Goal: Task Accomplishment & Management: Use online tool/utility

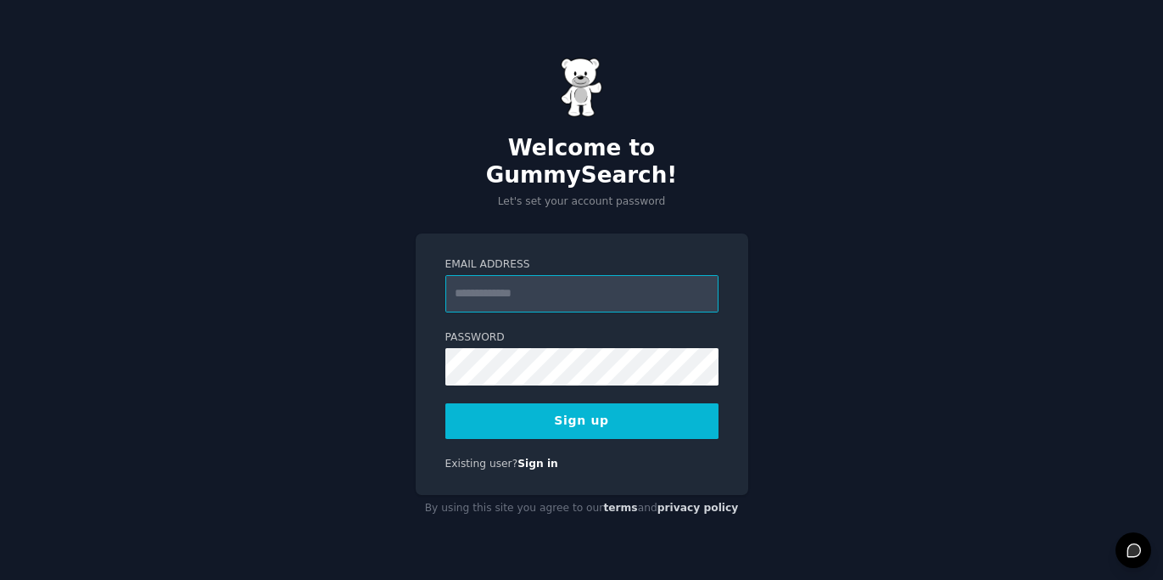
click at [547, 283] on input "Email Address" at bounding box center [581, 293] width 273 height 37
type input "**********"
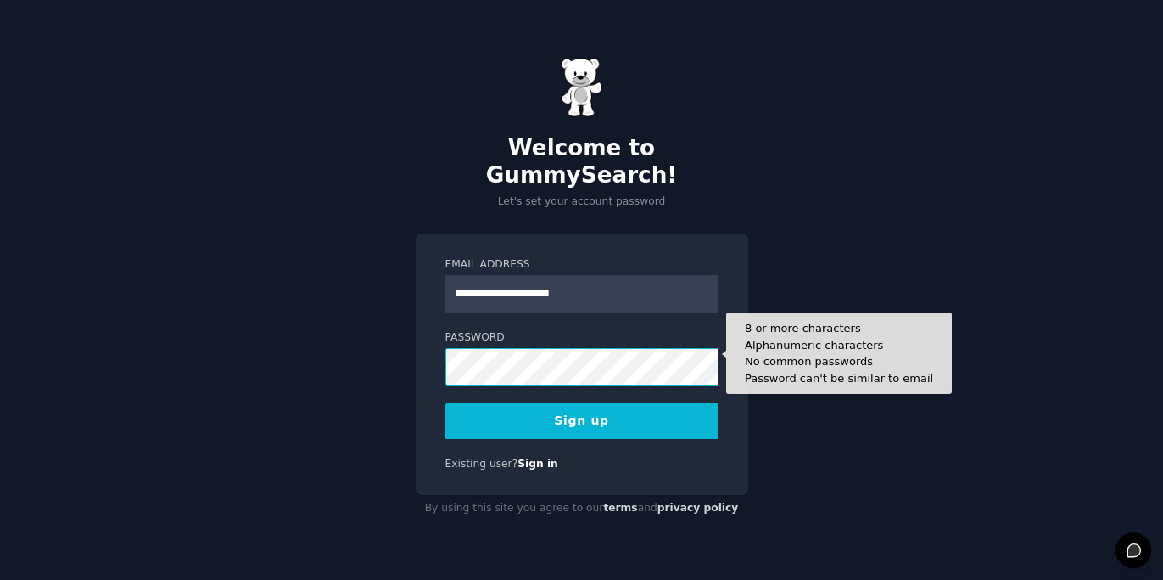
click at [445, 403] on button "Sign up" at bounding box center [581, 421] width 273 height 36
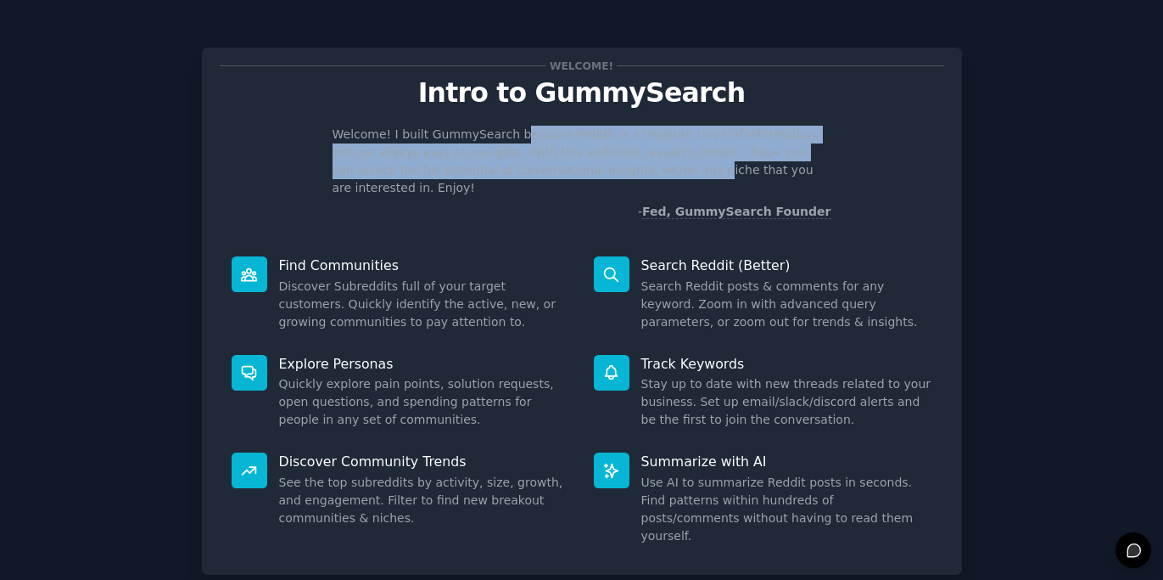
drag, startPoint x: 508, startPoint y: 134, endPoint x: 592, endPoint y: 163, distance: 88.8
click at [592, 163] on p "Welcome! I built GummySearch because Reddit is a treasure trove of information,…" at bounding box center [582, 161] width 499 height 71
drag, startPoint x: 592, startPoint y: 163, endPoint x: 485, endPoint y: 137, distance: 109.9
click at [485, 137] on p "Welcome! I built GummySearch because Reddit is a treasure trove of information,…" at bounding box center [582, 161] width 499 height 71
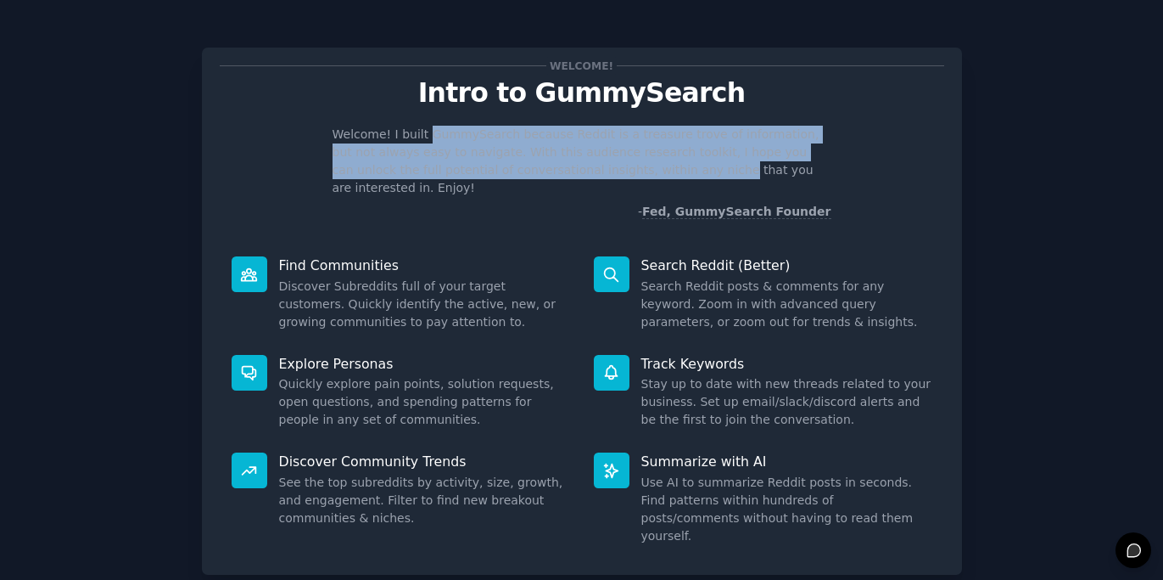
click at [485, 137] on p "Welcome! I built GummySearch because Reddit is a treasure trove of information,…" at bounding box center [582, 161] width 499 height 71
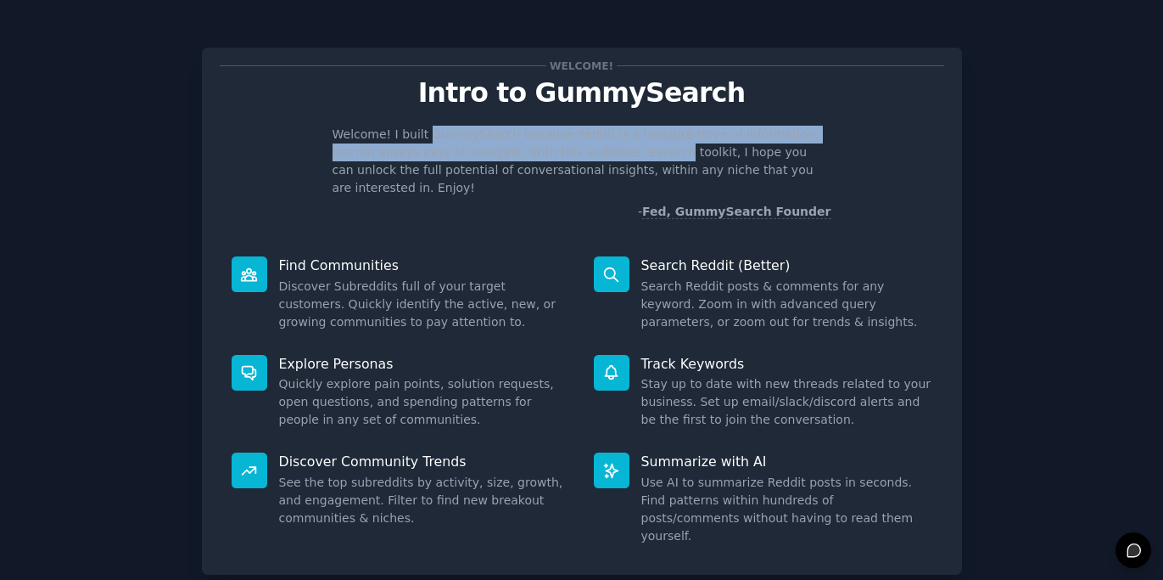
drag, startPoint x: 485, startPoint y: 137, endPoint x: 608, endPoint y: 156, distance: 123.6
click at [608, 156] on p "Welcome! I built GummySearch because Reddit is a treasure trove of information,…" at bounding box center [582, 161] width 499 height 71
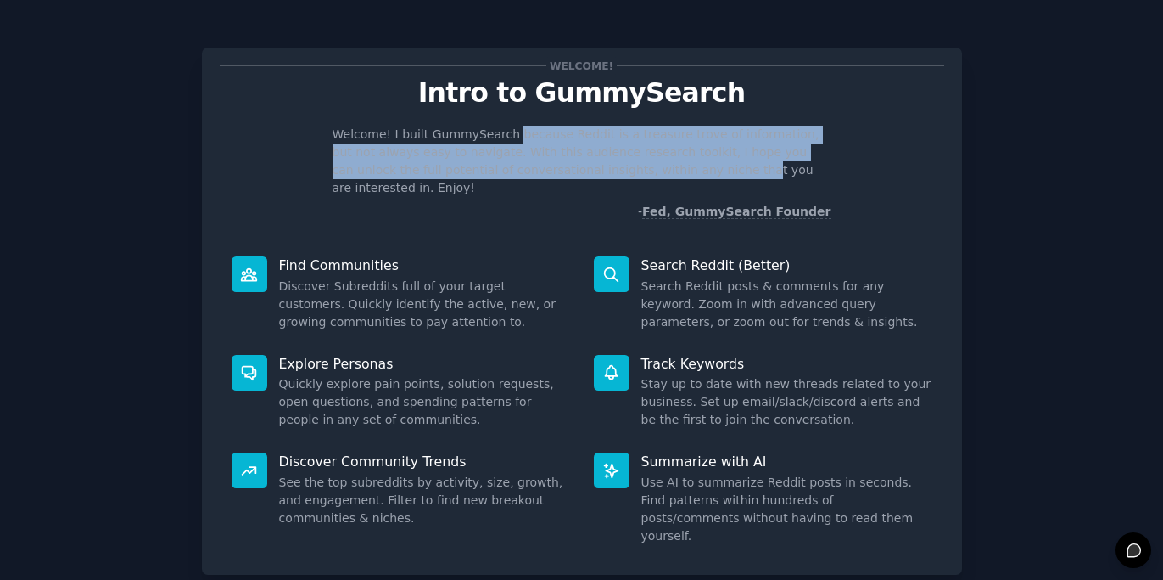
drag, startPoint x: 634, startPoint y: 166, endPoint x: 503, endPoint y: 136, distance: 134.2
click at [503, 136] on p "Welcome! I built GummySearch because Reddit is a treasure trove of information,…" at bounding box center [582, 161] width 499 height 71
click at [502, 136] on p "Welcome! I built GummySearch because Reddit is a treasure trove of information,…" at bounding box center [582, 161] width 499 height 71
drag, startPoint x: 502, startPoint y: 136, endPoint x: 613, endPoint y: 171, distance: 115.7
click at [613, 171] on p "Welcome! I built GummySearch because Reddit is a treasure trove of information,…" at bounding box center [582, 161] width 499 height 71
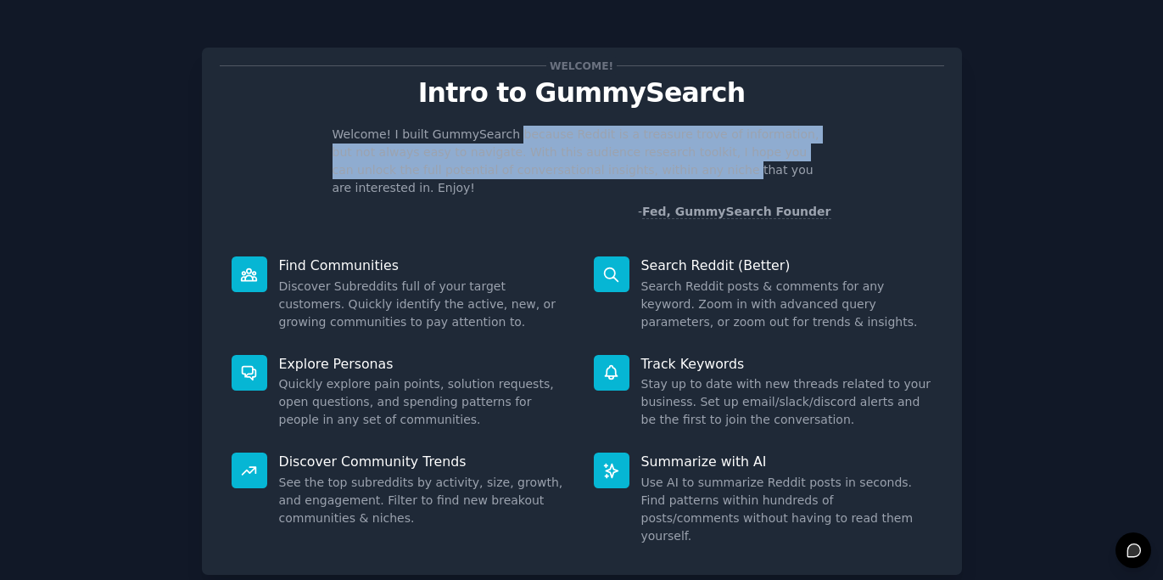
click at [613, 171] on p "Welcome! I built GummySearch because Reddit is a treasure trove of information,…" at bounding box center [582, 161] width 499 height 71
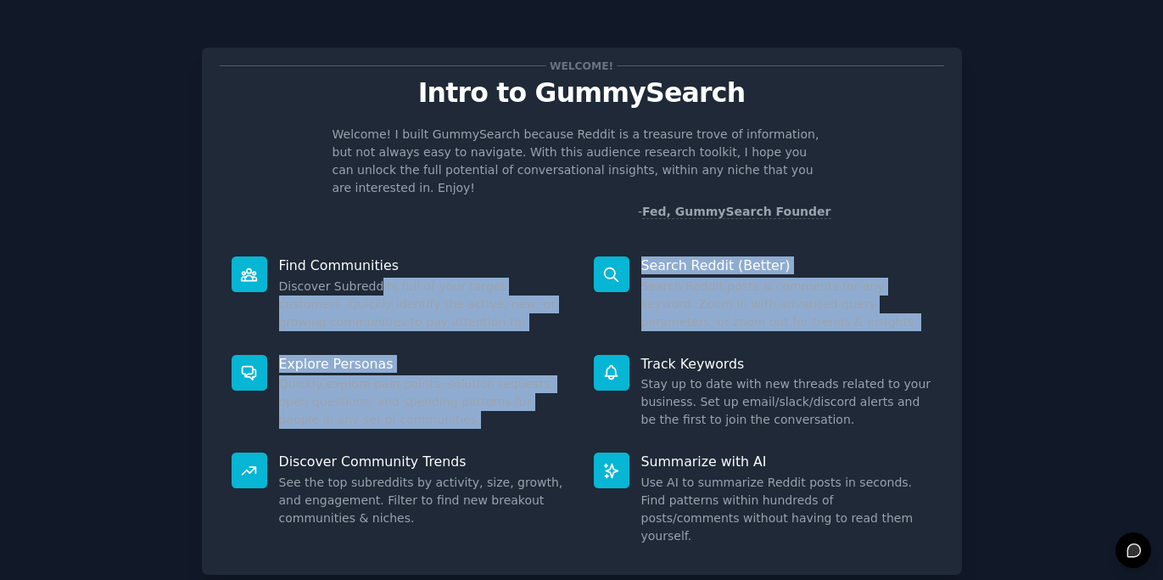
drag, startPoint x: 375, startPoint y: 271, endPoint x: 399, endPoint y: 412, distance: 143.7
click at [399, 412] on div "Find Communities Discover Subreddits full of your target customers. Quickly ide…" at bounding box center [582, 400] width 725 height 312
click at [399, 412] on div "Explore Personas Quickly explore pain points, solution requests, open questions…" at bounding box center [401, 392] width 362 height 98
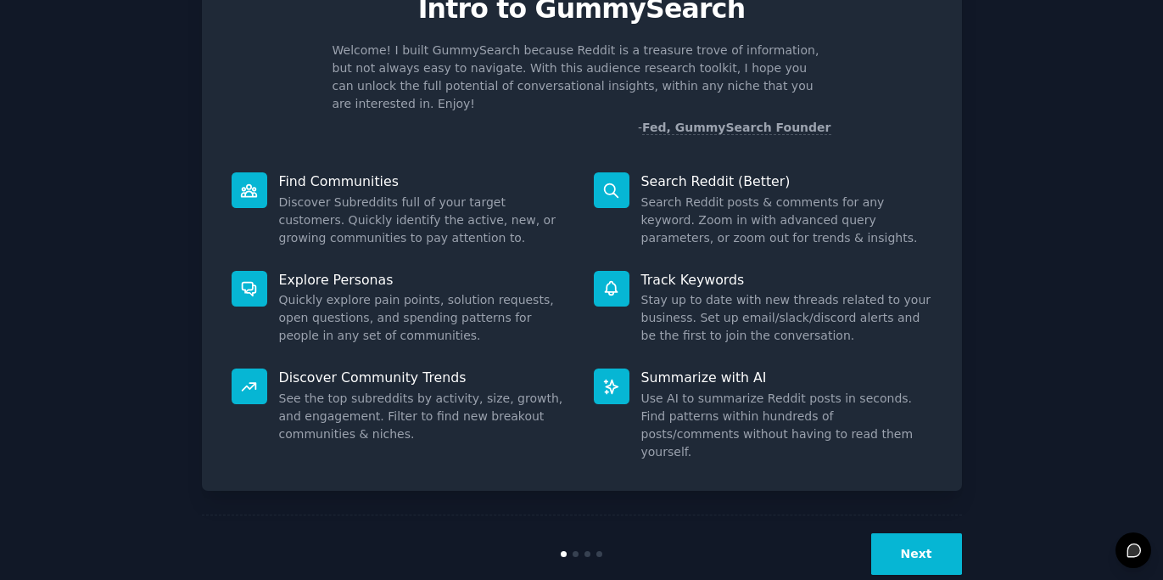
scroll to position [84, 0]
drag, startPoint x: 868, startPoint y: 530, endPoint x: 905, endPoint y: 510, distance: 41.8
click at [869, 533] on div "Next" at bounding box center [836, 554] width 254 height 42
click at [905, 533] on button "Next" at bounding box center [916, 554] width 91 height 42
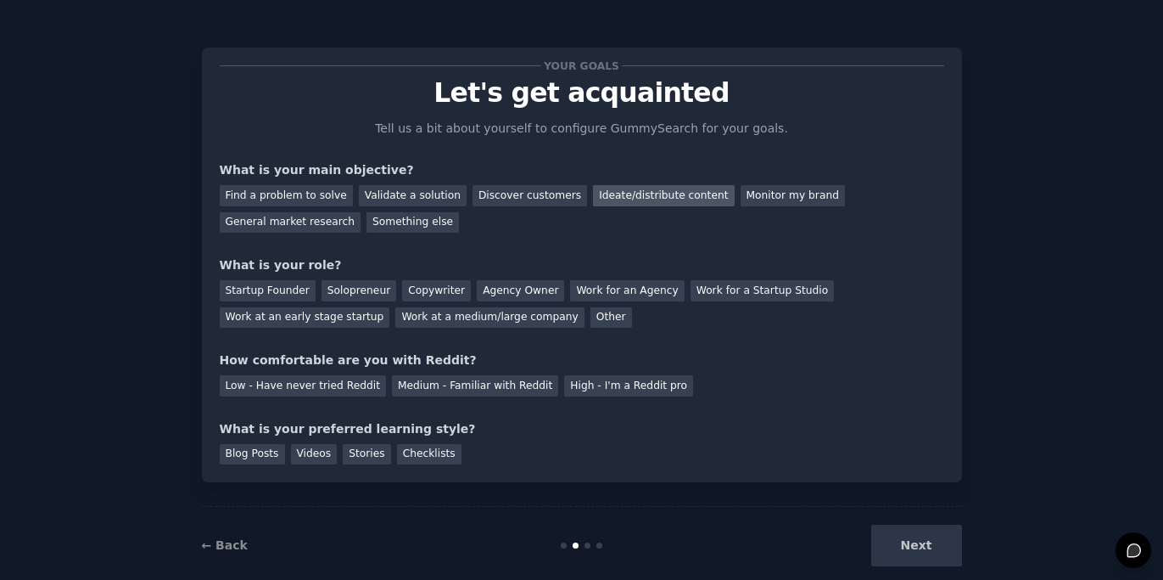
click at [673, 196] on div "Ideate/distribute content" at bounding box center [663, 195] width 141 height 21
click at [334, 318] on div "Work at an early stage startup" at bounding box center [305, 317] width 171 height 21
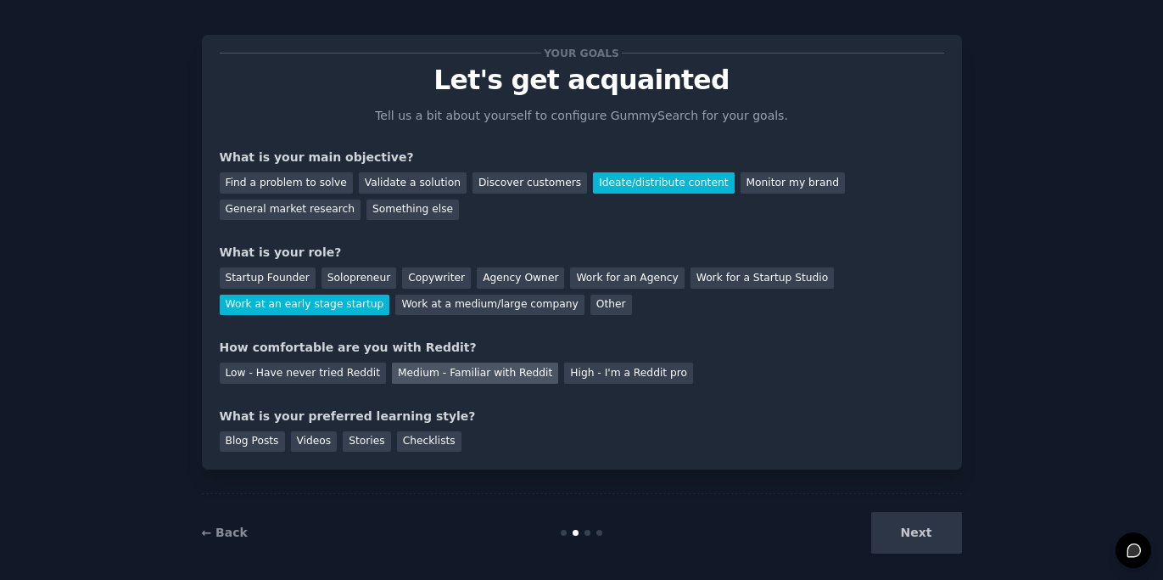
scroll to position [14, 0]
click at [430, 380] on div "Medium - Familiar with Reddit" at bounding box center [475, 371] width 166 height 21
click at [317, 443] on div "Videos" at bounding box center [314, 440] width 47 height 21
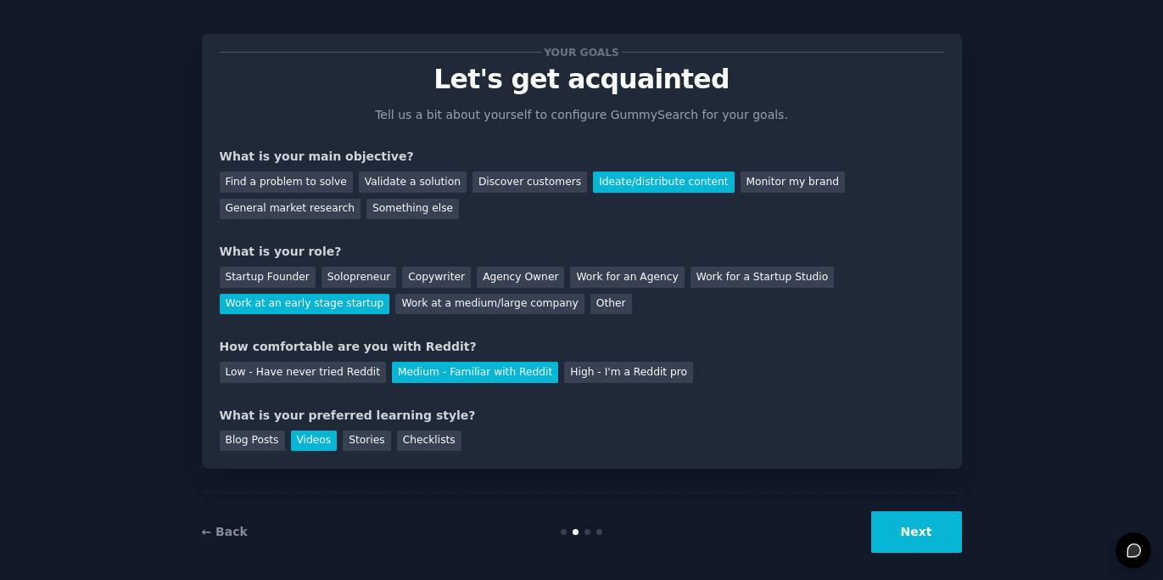
click at [897, 520] on button "Next" at bounding box center [916, 532] width 91 height 42
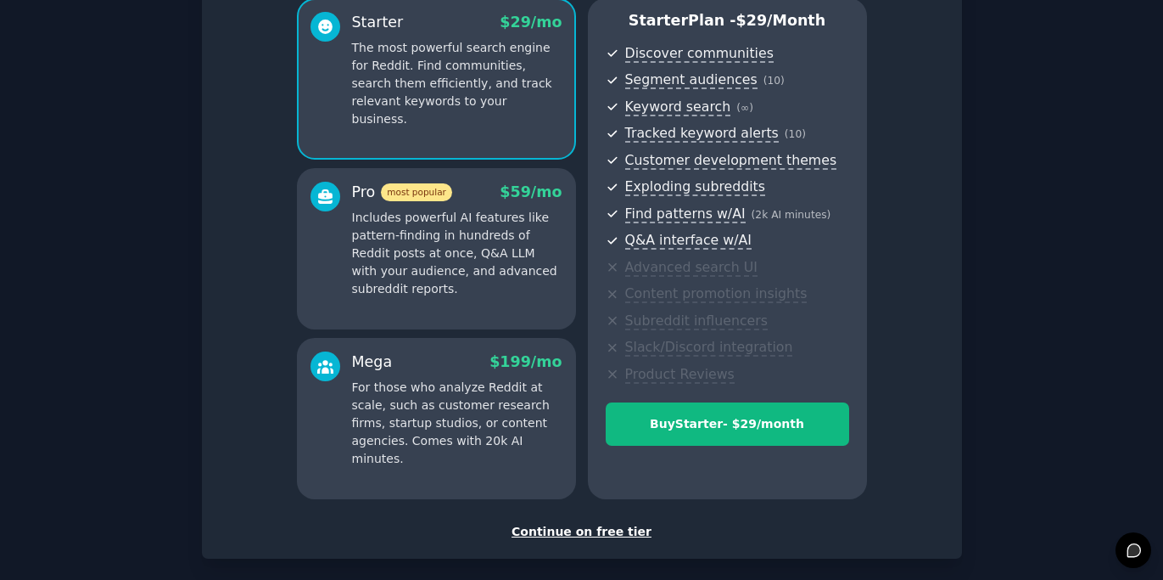
scroll to position [234, 0]
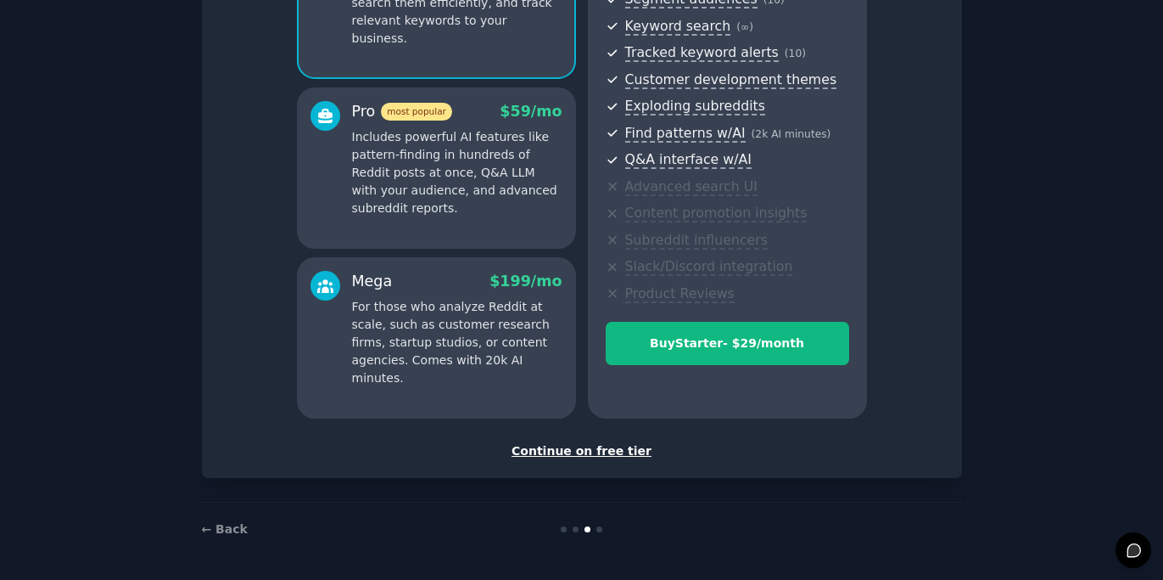
click at [619, 451] on div "Continue on free tier" at bounding box center [582, 451] width 725 height 18
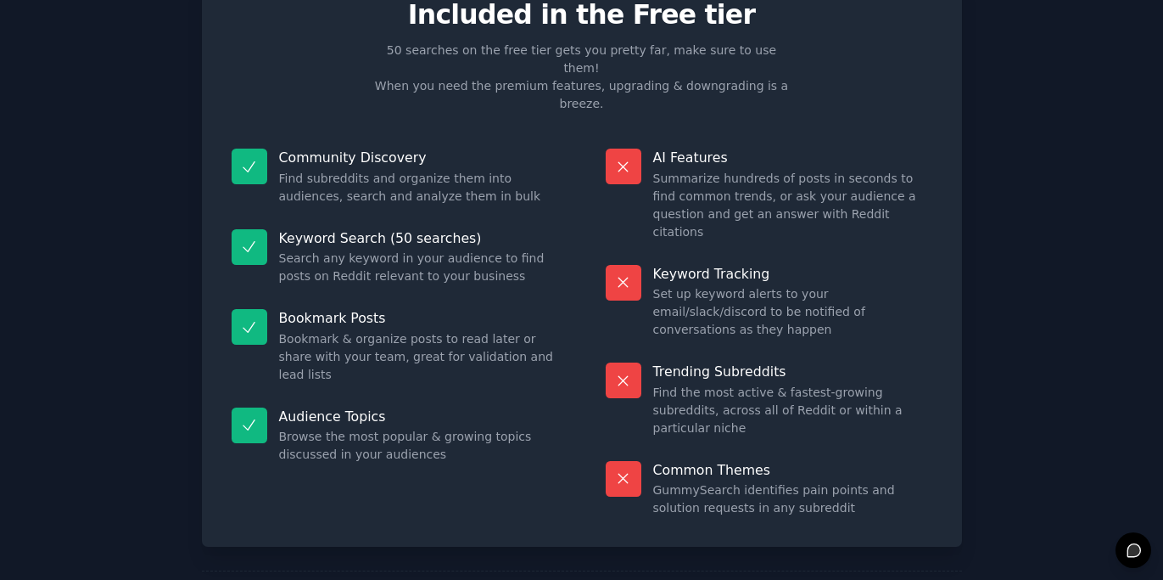
scroll to position [81, 0]
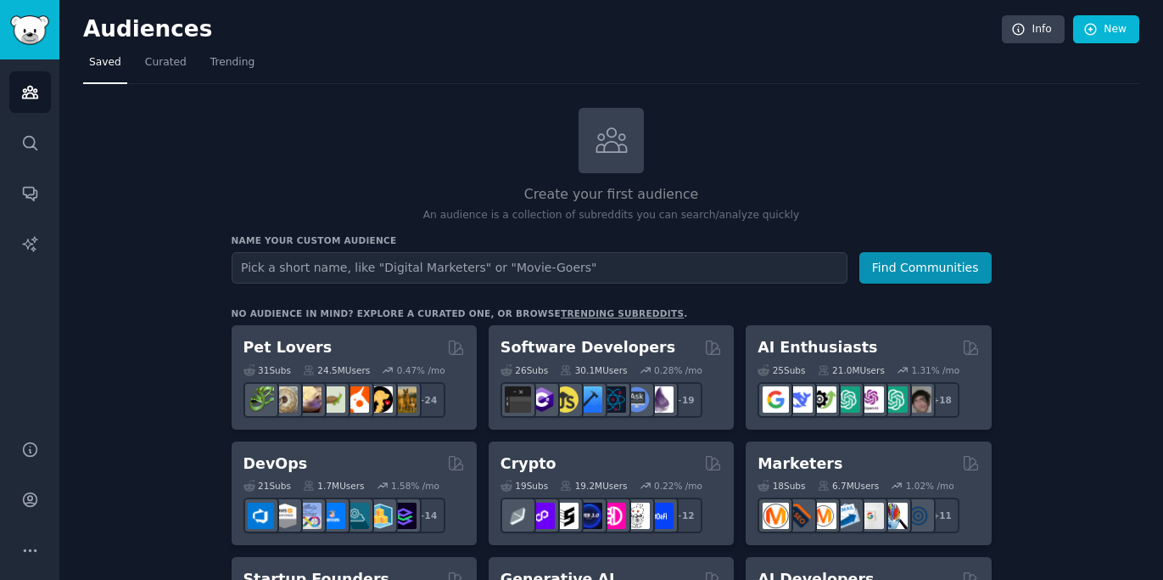
click at [451, 265] on input "text" at bounding box center [540, 267] width 616 height 31
type input "O"
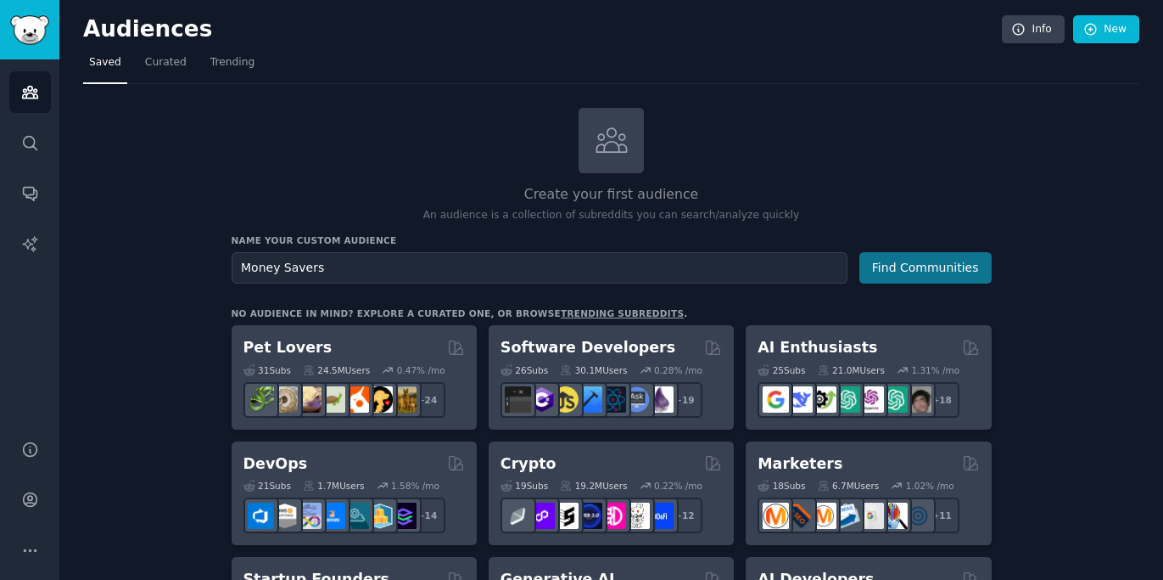
type input "Money Savers"
click at [936, 257] on button "Find Communities" at bounding box center [926, 267] width 132 height 31
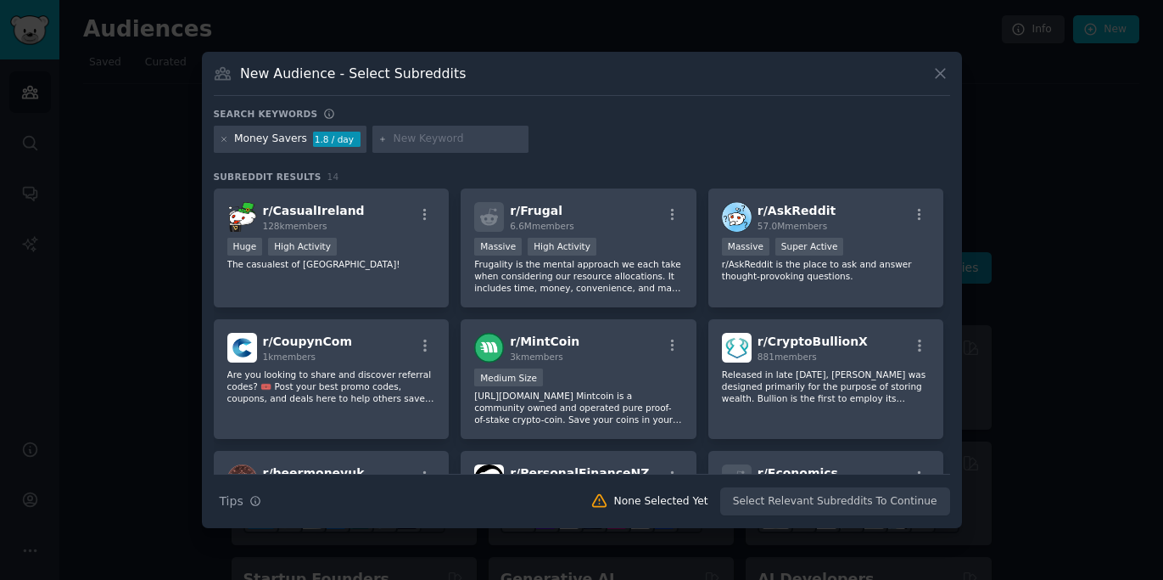
click at [434, 148] on div at bounding box center [451, 139] width 156 height 27
click at [434, 143] on input "text" at bounding box center [458, 139] width 129 height 15
type input "food waste"
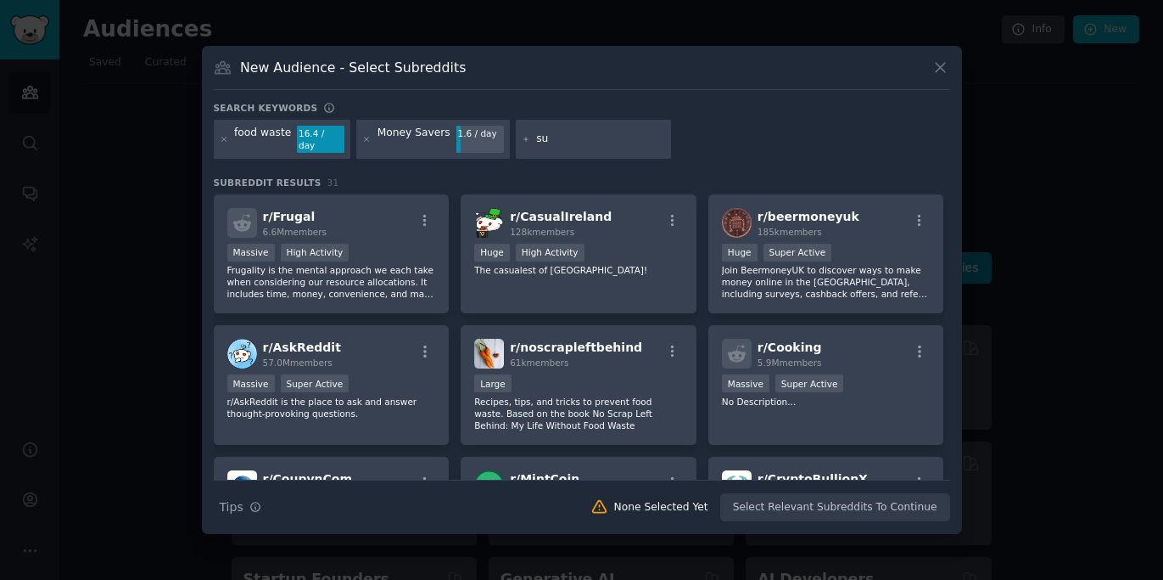
type input "s"
type input "d"
type input "parents"
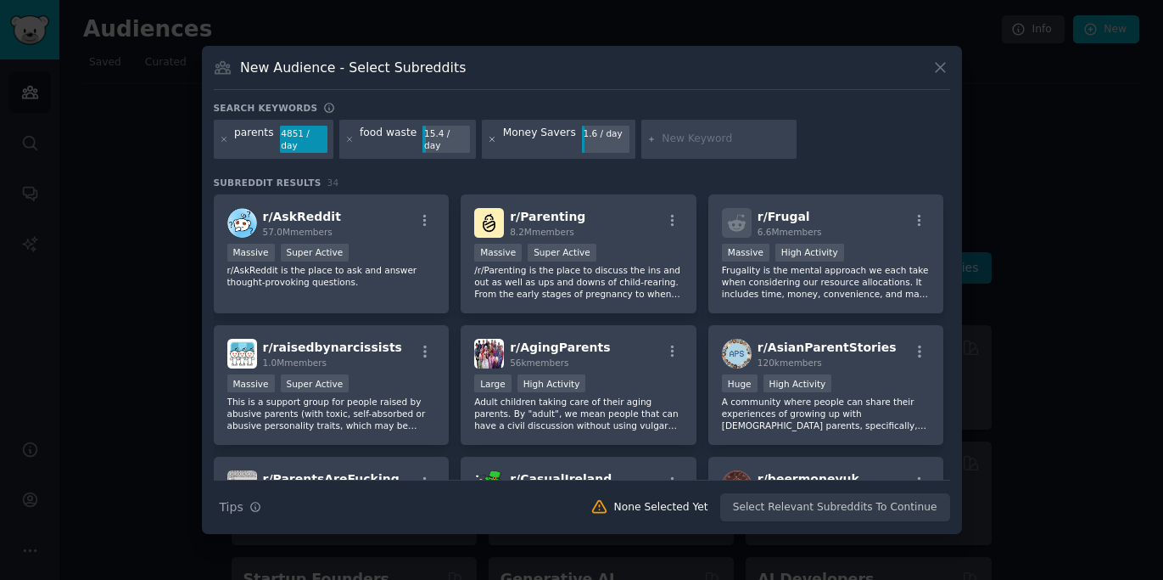
click at [488, 138] on icon at bounding box center [492, 139] width 9 height 9
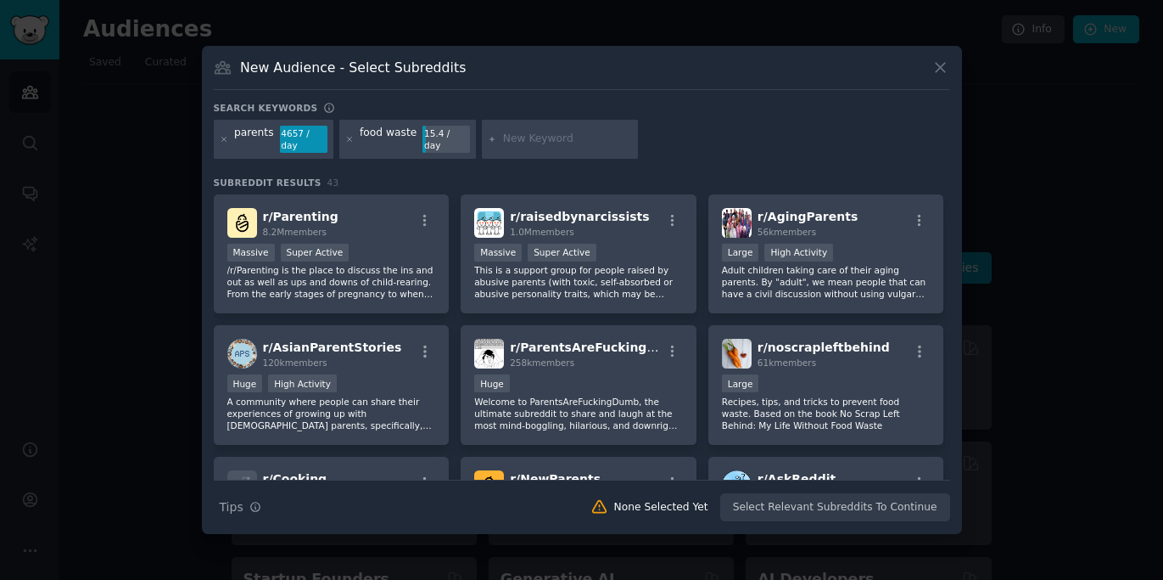
click at [227, 148] on div at bounding box center [224, 139] width 9 height 27
click at [226, 144] on div at bounding box center [224, 139] width 9 height 27
click at [226, 142] on icon at bounding box center [224, 139] width 9 height 9
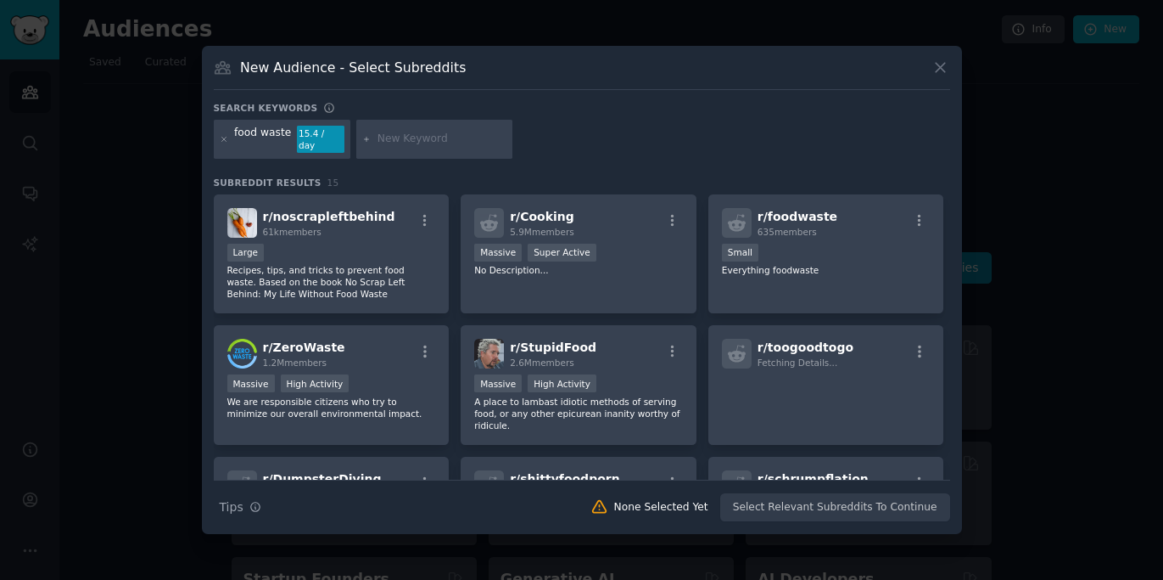
click at [387, 149] on div at bounding box center [434, 139] width 156 height 39
click at [394, 146] on input "text" at bounding box center [442, 139] width 129 height 15
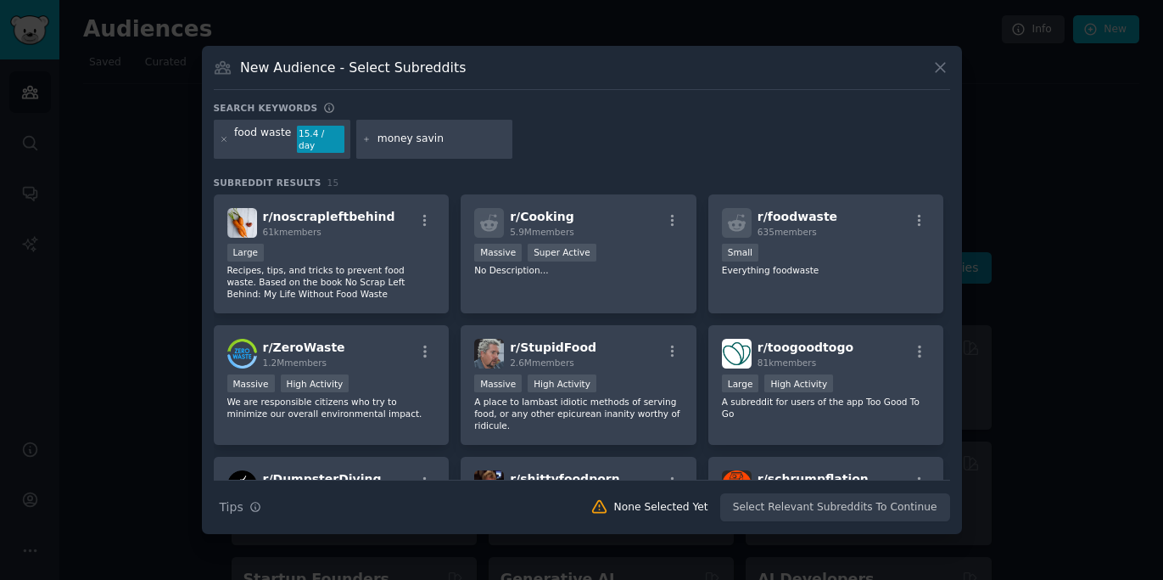
type input "money saving"
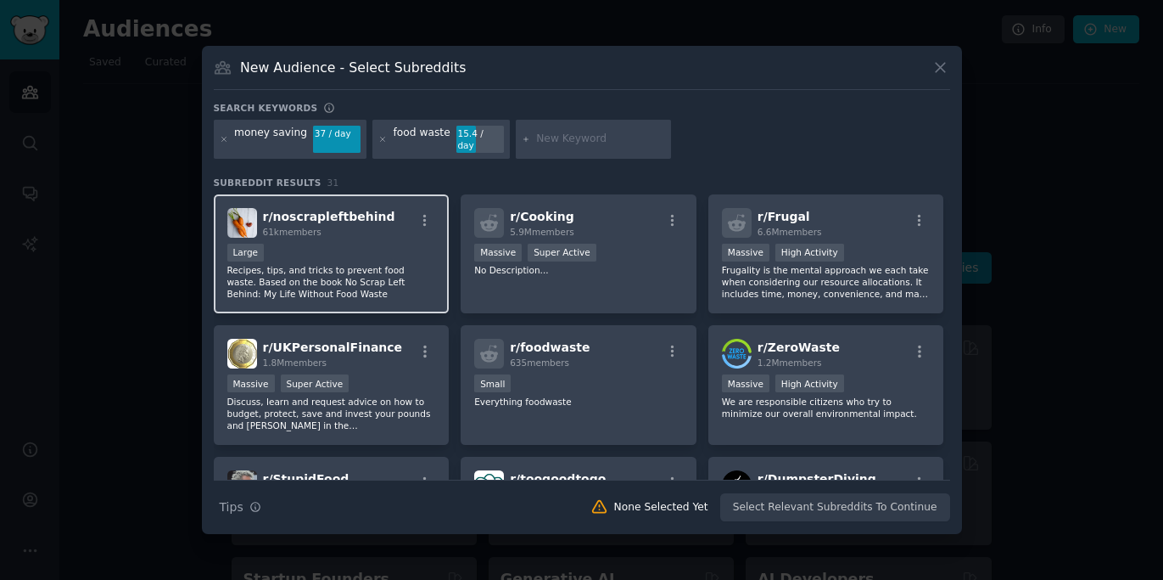
click at [375, 244] on div "Large" at bounding box center [331, 254] width 209 height 21
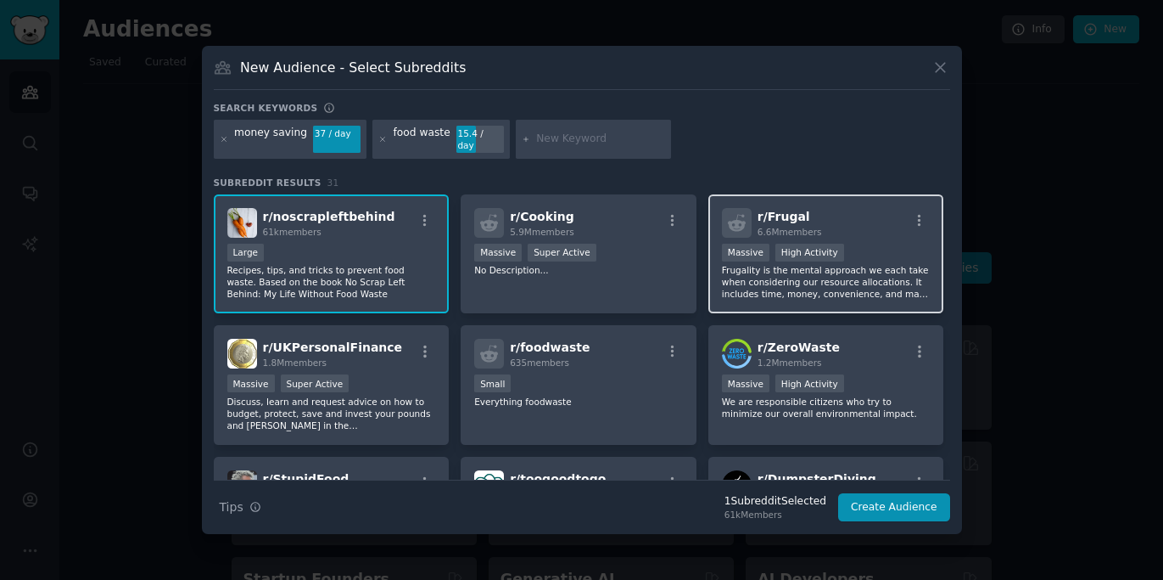
click at [765, 267] on p "Frugality is the mental approach we each take when considering our resource all…" at bounding box center [826, 282] width 209 height 36
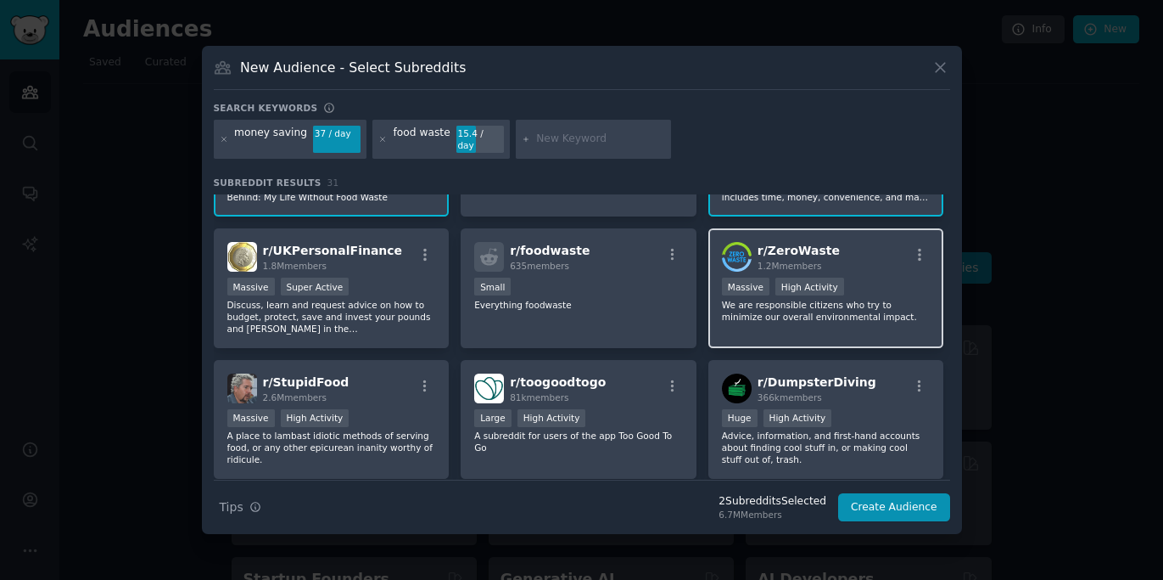
scroll to position [140, 0]
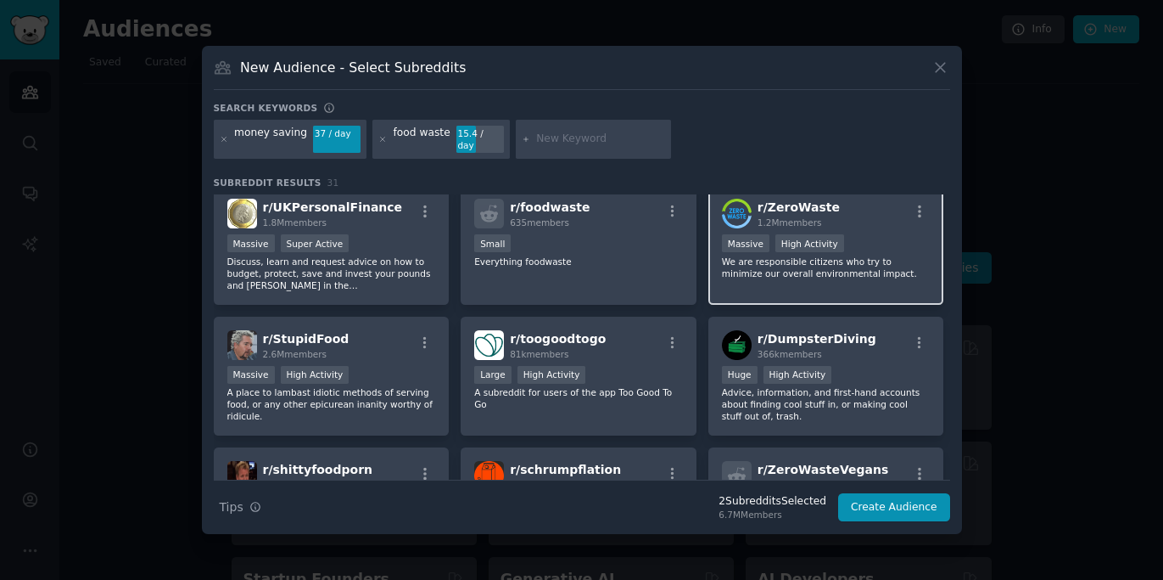
click at [782, 283] on div "r/ ZeroWaste 1.2M members 1,000,000+ members Massive High Activity We are respo…" at bounding box center [827, 245] width 236 height 120
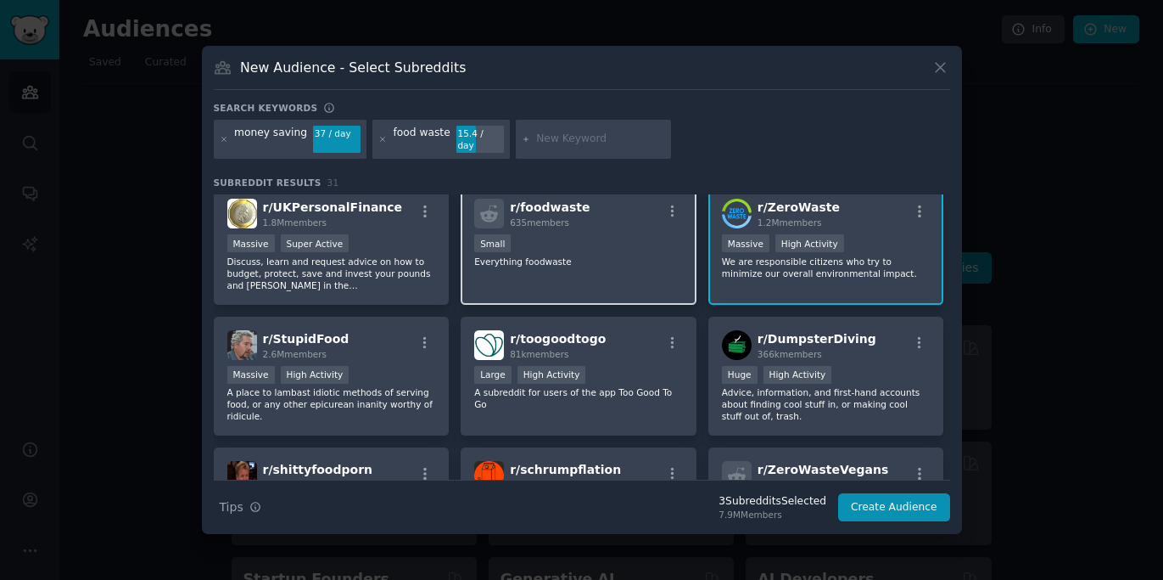
click at [595, 272] on div "r/ foodwaste 635 members Small Everything foodwaste" at bounding box center [579, 245] width 236 height 120
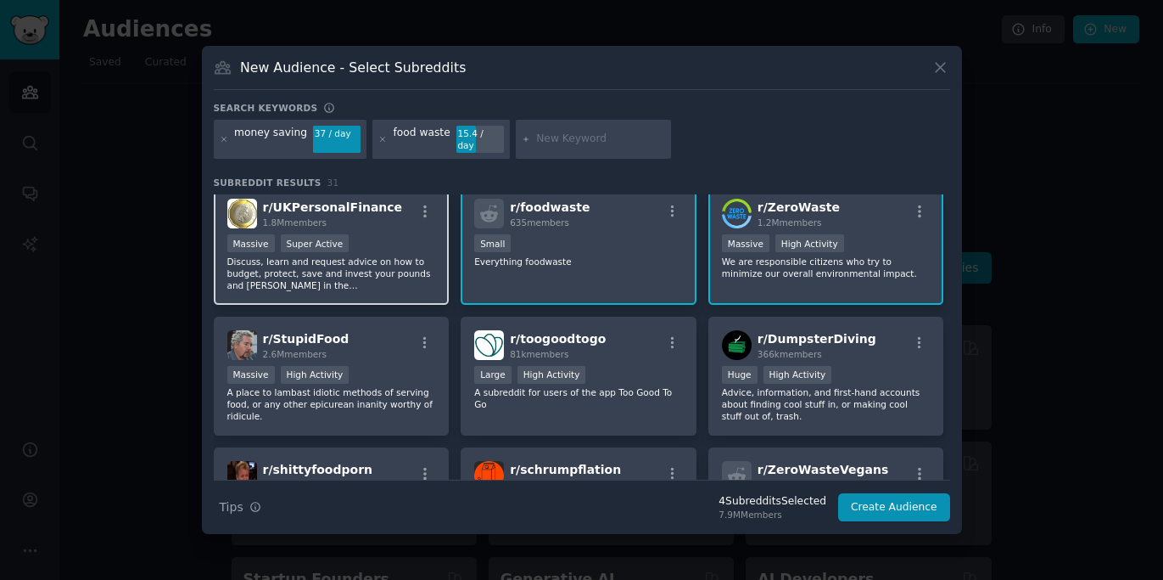
click at [393, 276] on p "Discuss, learn and request advice on how to budget, protect, save and invest yo…" at bounding box center [331, 273] width 209 height 36
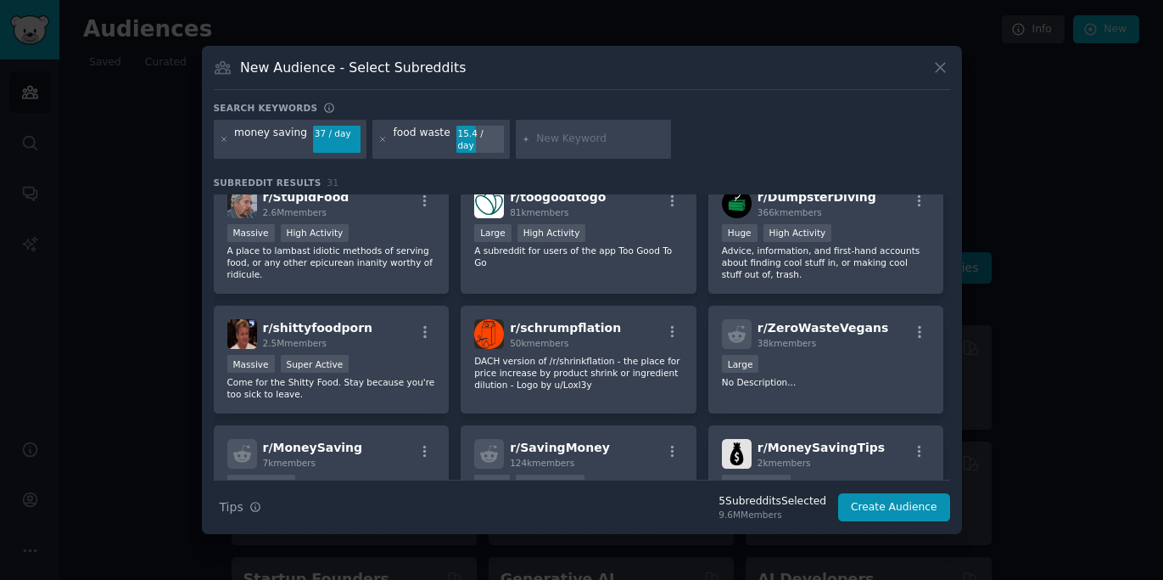
scroll to position [415, 0]
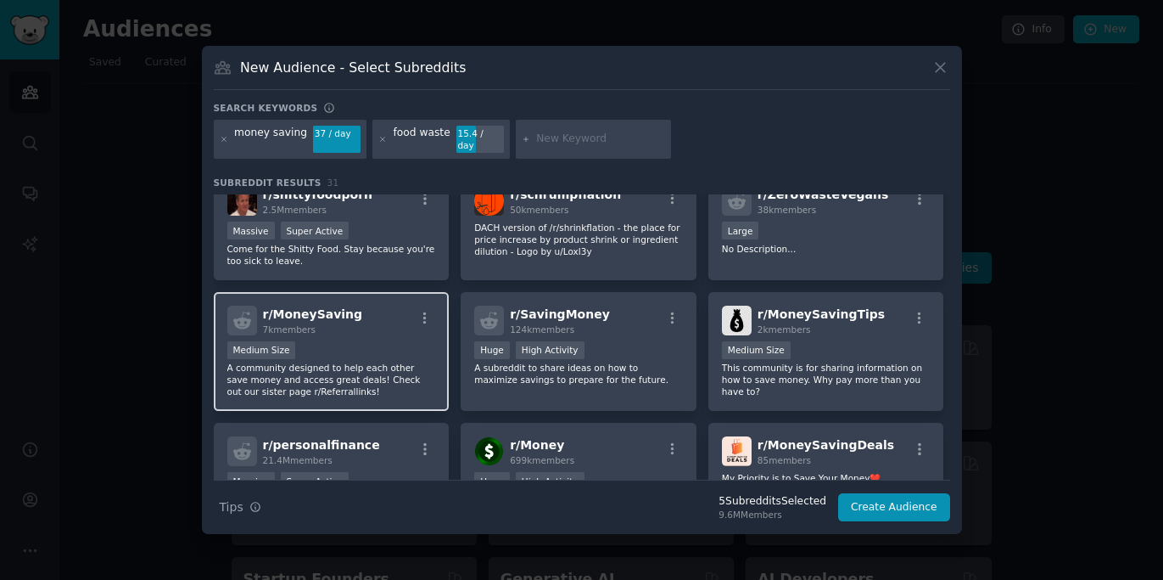
click at [352, 372] on p "A community designed to help each other save money and access great deals! Chec…" at bounding box center [331, 379] width 209 height 36
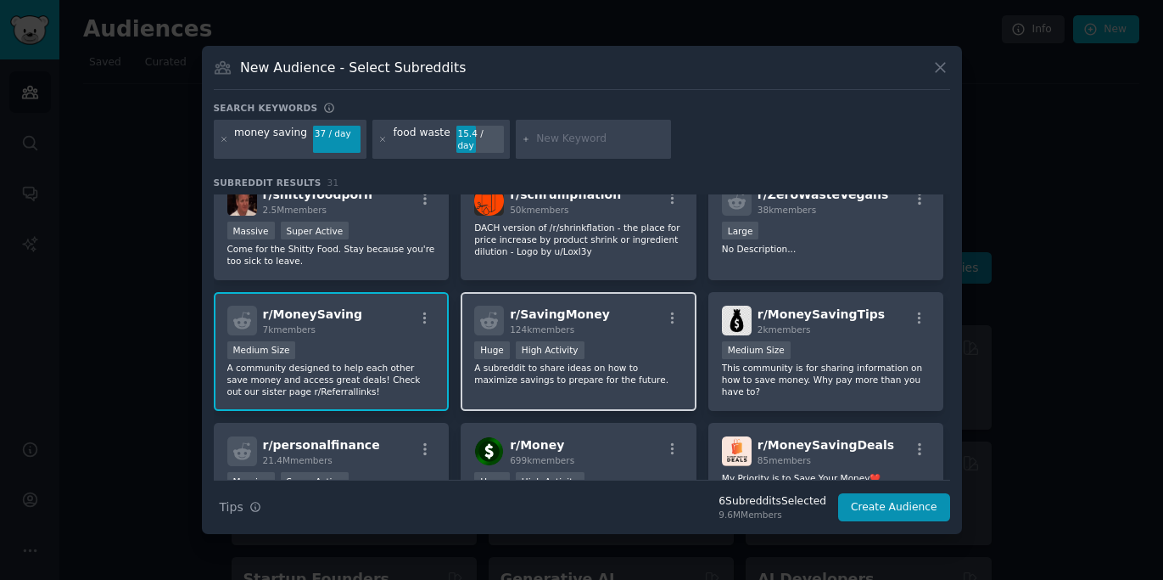
click at [555, 388] on div "r/ SavingMoney 124k members Huge High Activity A subreddit to share ideas on ho…" at bounding box center [579, 352] width 236 height 120
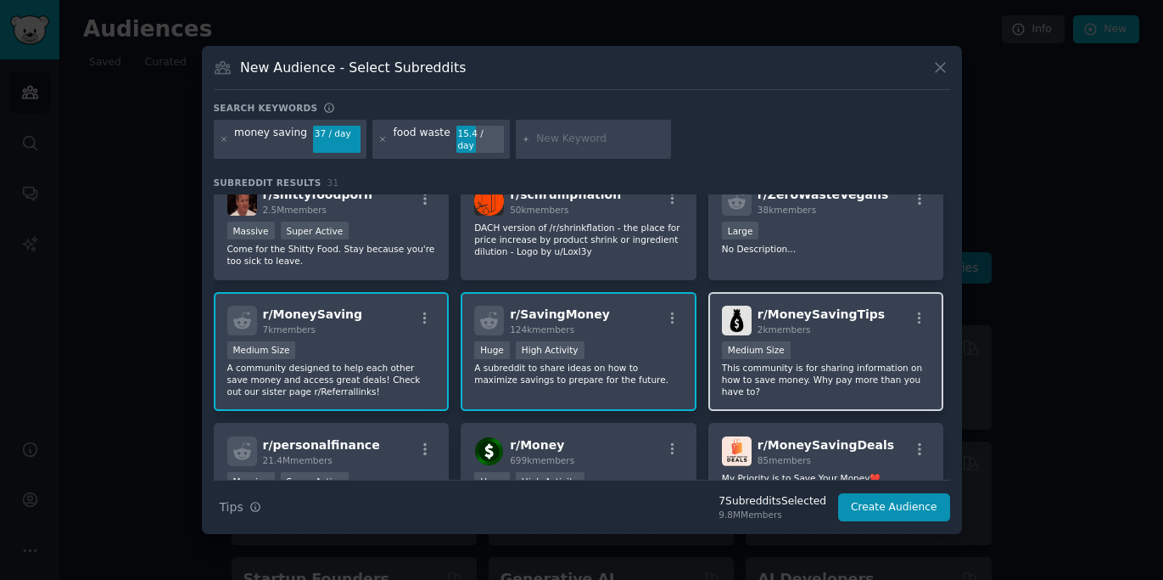
click at [770, 386] on p "This community is for sharing information on how to save money. Why pay more th…" at bounding box center [826, 379] width 209 height 36
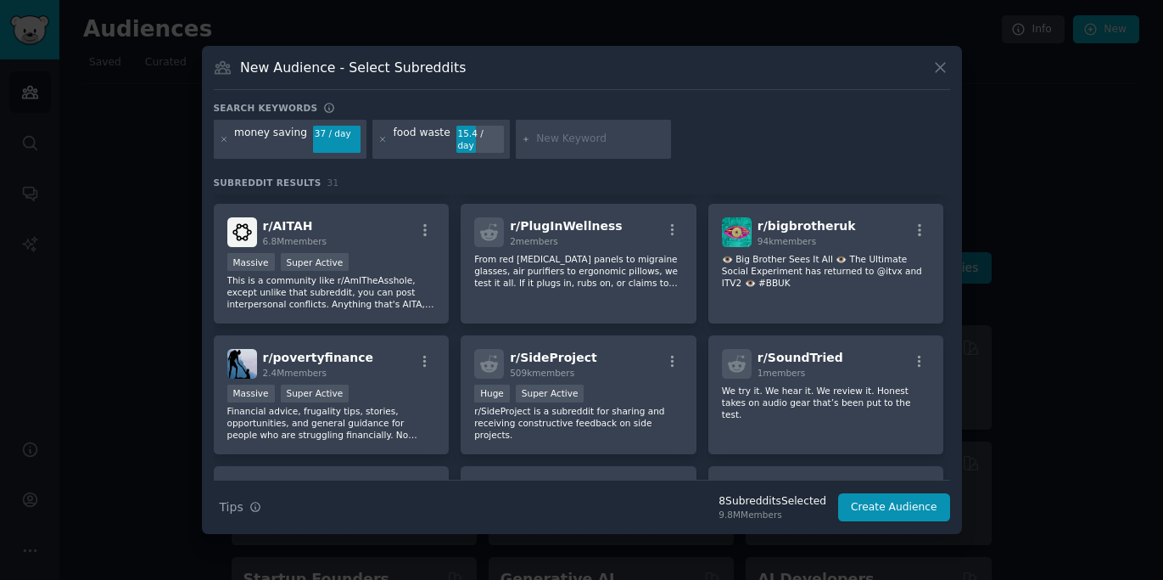
scroll to position [1052, 0]
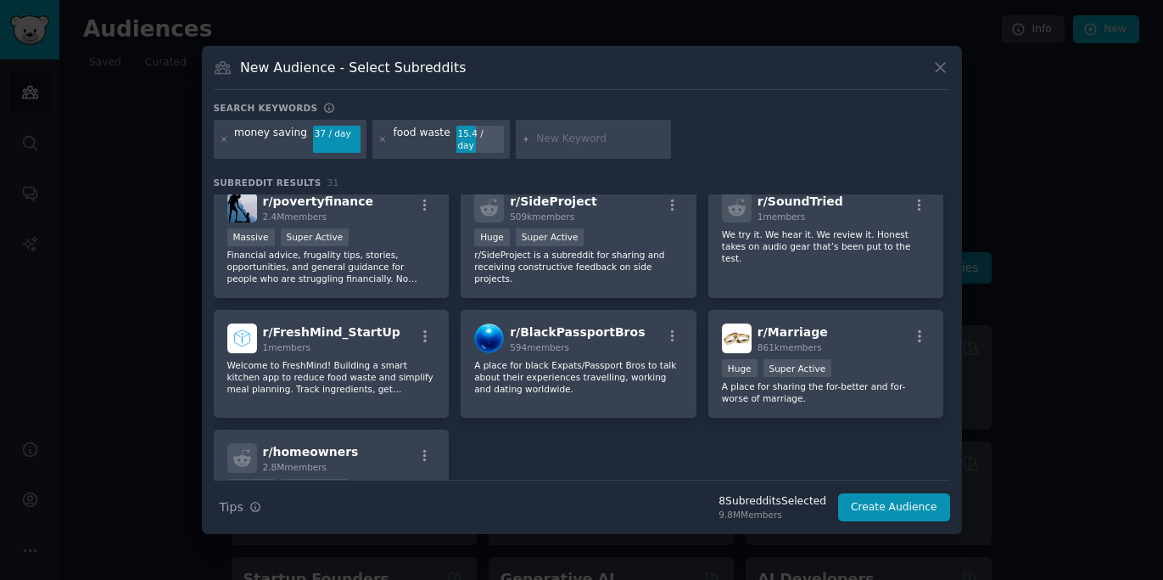
click at [590, 147] on div at bounding box center [594, 139] width 156 height 39
click at [590, 143] on input "text" at bounding box center [600, 139] width 129 height 15
type input "uk"
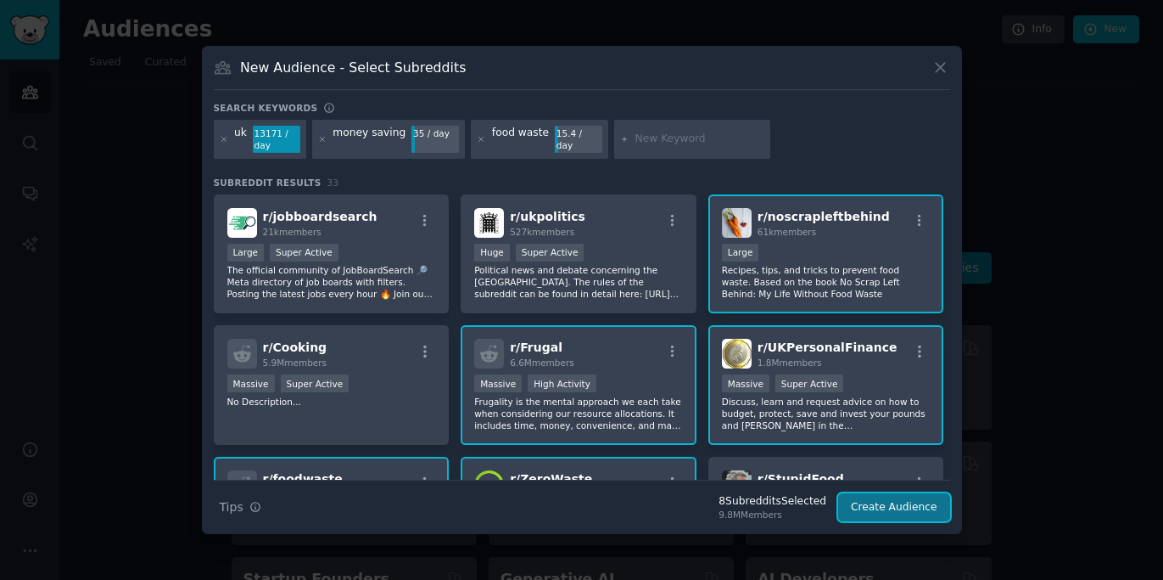
click at [877, 501] on button "Create Audience" at bounding box center [894, 507] width 112 height 29
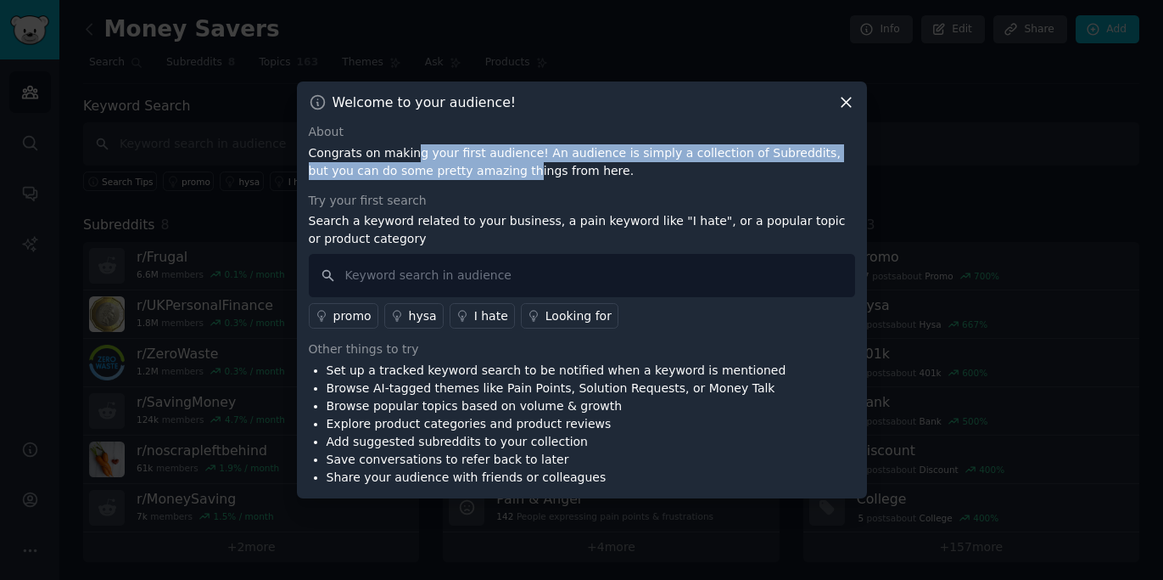
drag, startPoint x: 414, startPoint y: 151, endPoint x: 476, endPoint y: 176, distance: 67.0
click at [476, 176] on p "Congrats on making your first audience! An audience is simply a collection of S…" at bounding box center [582, 162] width 546 height 36
drag, startPoint x: 476, startPoint y: 176, endPoint x: 384, endPoint y: 148, distance: 96.1
click at [384, 148] on p "Congrats on making your first audience! An audience is simply a collection of S…" at bounding box center [582, 162] width 546 height 36
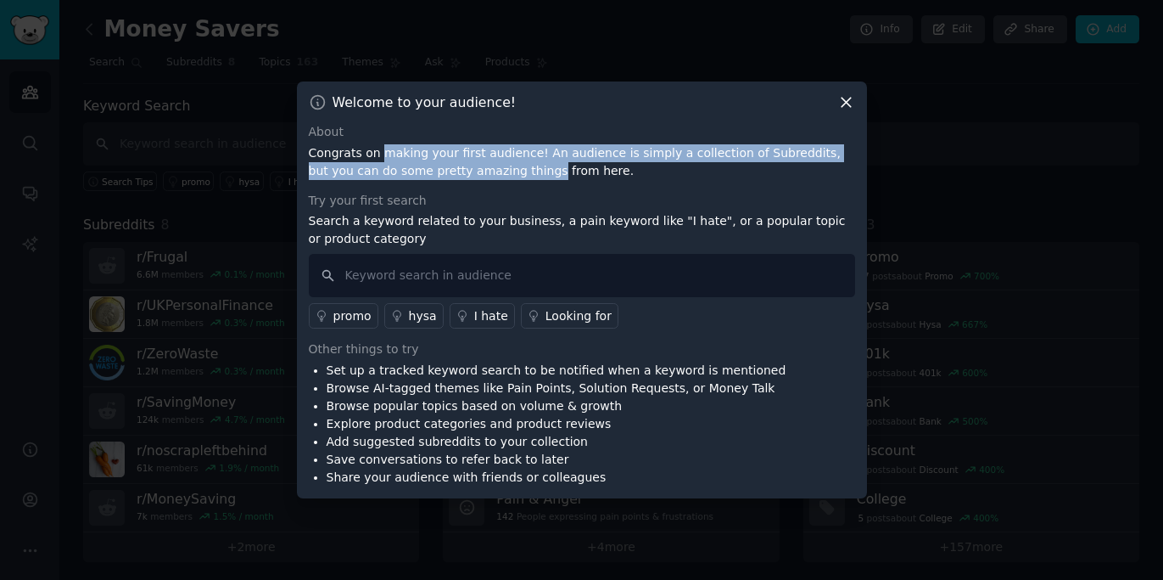
click at [384, 148] on p "Congrats on making your first audience! An audience is simply a collection of S…" at bounding box center [582, 162] width 546 height 36
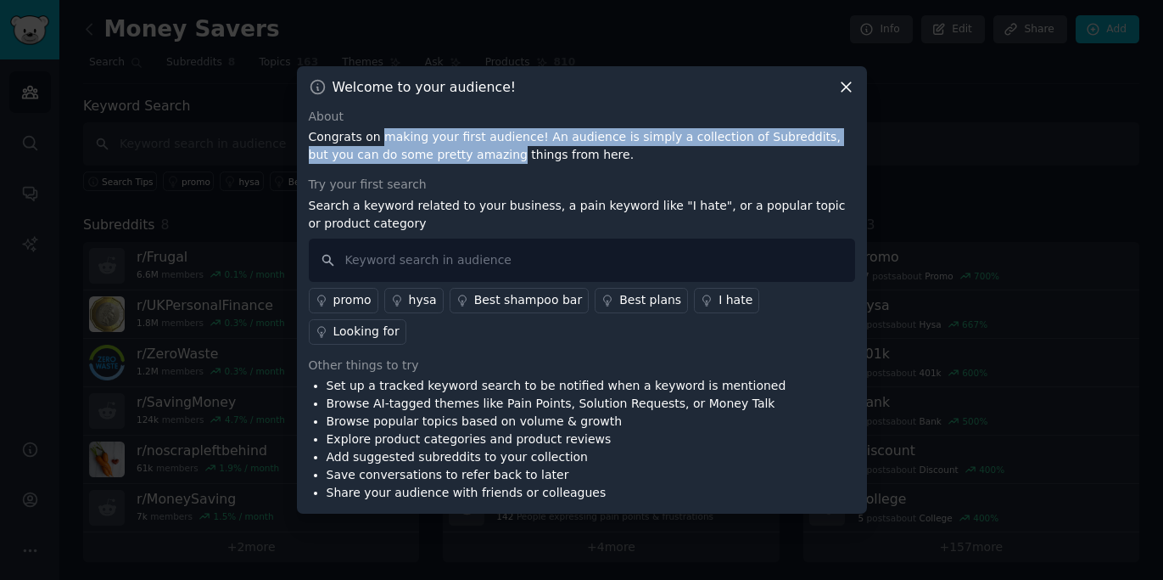
drag, startPoint x: 384, startPoint y: 148, endPoint x: 435, endPoint y: 176, distance: 58.1
click at [435, 164] on p "Congrats on making your first audience! An audience is simply a collection of S…" at bounding box center [582, 146] width 546 height 36
drag, startPoint x: 435, startPoint y: 176, endPoint x: 379, endPoint y: 153, distance: 60.5
click at [379, 153] on p "Congrats on making your first audience! An audience is simply a collection of S…" at bounding box center [582, 146] width 546 height 36
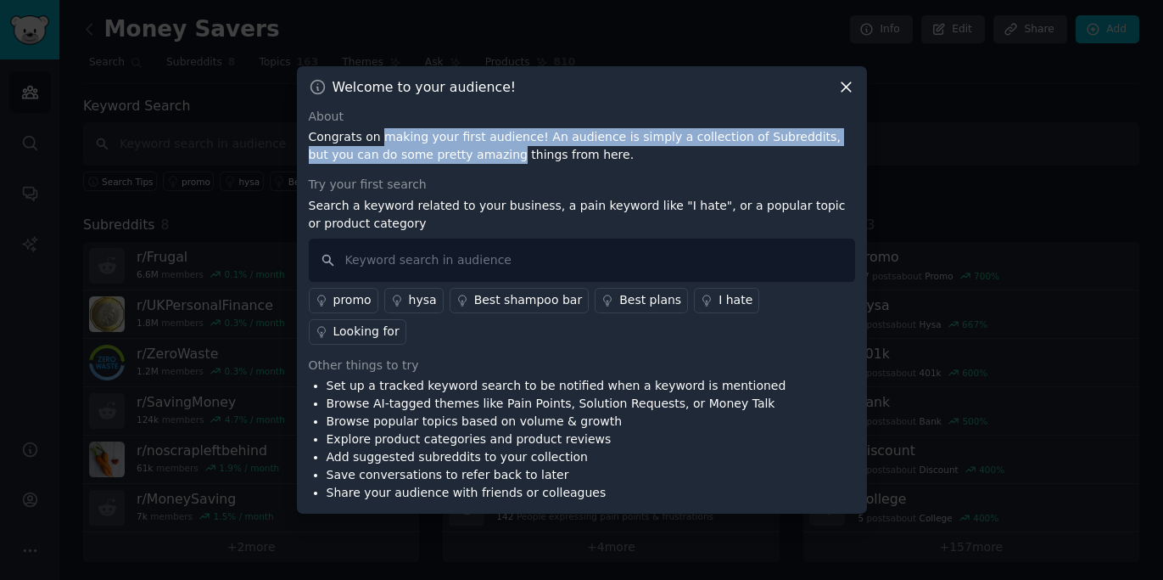
click at [379, 153] on p "Congrats on making your first audience! An audience is simply a collection of S…" at bounding box center [582, 146] width 546 height 36
drag, startPoint x: 379, startPoint y: 153, endPoint x: 428, endPoint y: 188, distance: 60.1
click at [428, 188] on div "About Congrats on making your first audience! An audience is simply a collectio…" at bounding box center [582, 305] width 546 height 395
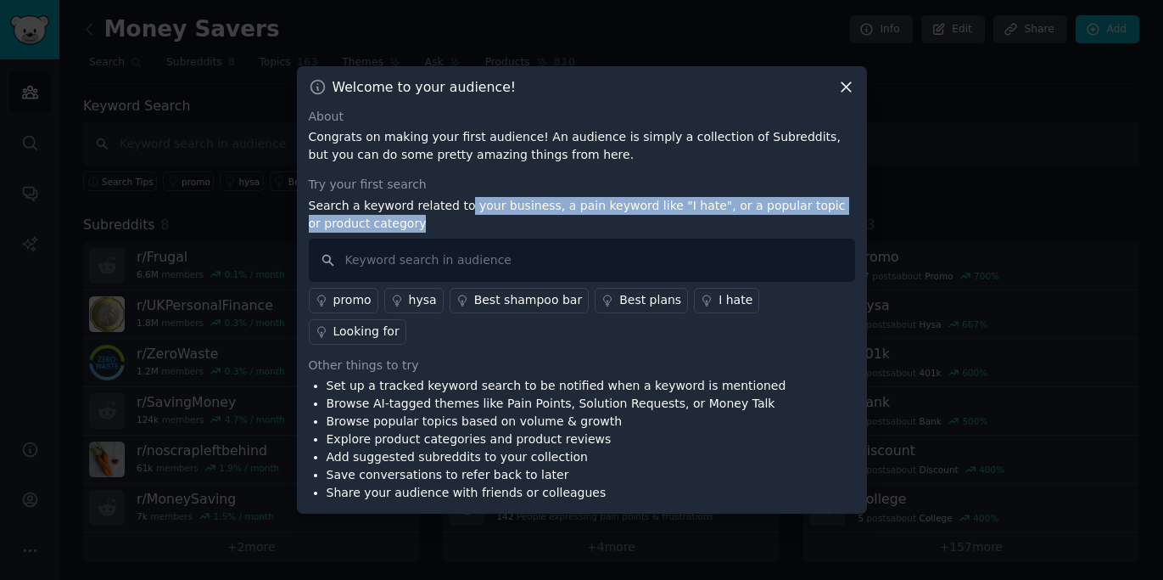
drag, startPoint x: 459, startPoint y: 222, endPoint x: 473, endPoint y: 242, distance: 23.8
click at [473, 232] on p "Search a keyword related to your business, a pain keyword like "I hate", or a p…" at bounding box center [582, 215] width 546 height 36
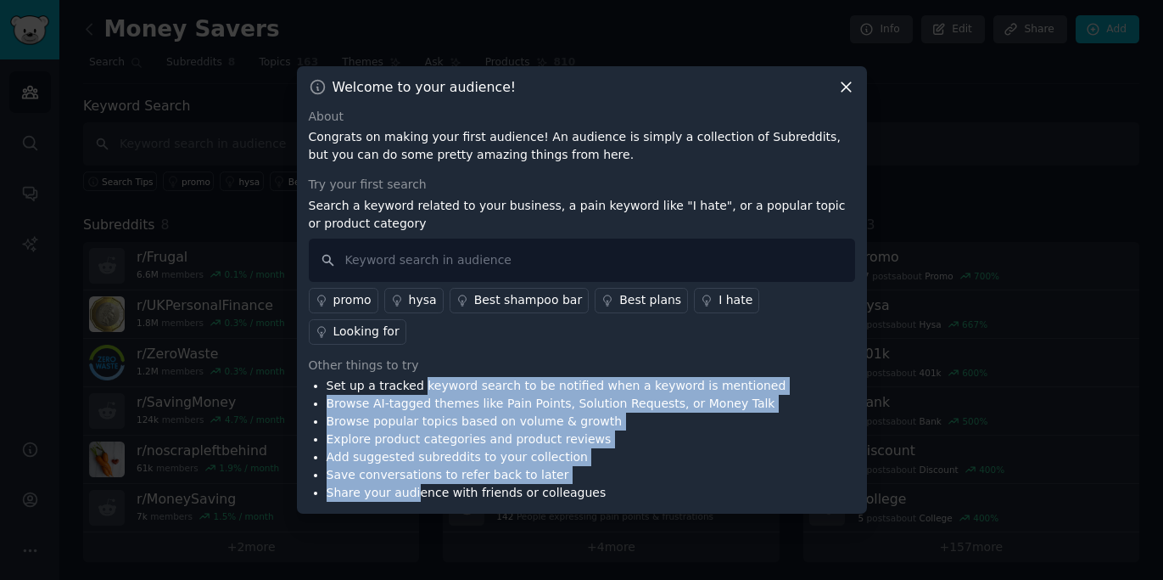
drag, startPoint x: 417, startPoint y: 373, endPoint x: 412, endPoint y: 473, distance: 100.3
click at [412, 473] on ul "Set up a tracked keyword search to be notified when a keyword is mentioned Brow…" at bounding box center [548, 439] width 478 height 125
click at [412, 484] on li "Share your audience with friends or colleagues" at bounding box center [557, 493] width 460 height 18
drag, startPoint x: 412, startPoint y: 473, endPoint x: 473, endPoint y: 373, distance: 117.3
click at [473, 377] on ul "Set up a tracked keyword search to be notified when a keyword is mentioned Brow…" at bounding box center [548, 439] width 478 height 125
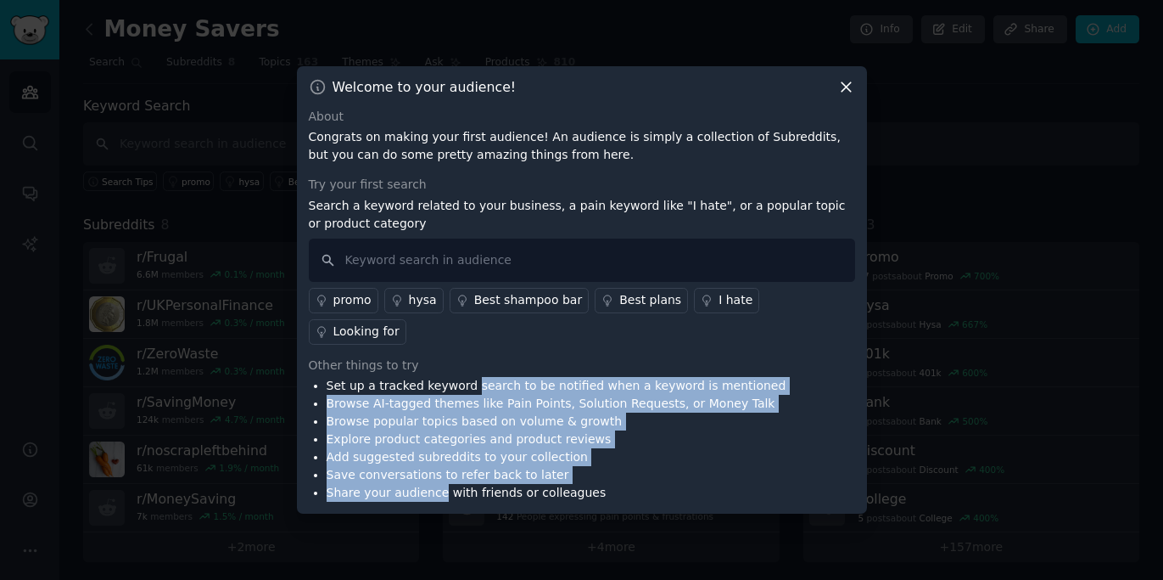
click at [473, 377] on li "Set up a tracked keyword search to be notified when a keyword is mentioned" at bounding box center [557, 386] width 460 height 18
drag, startPoint x: 473, startPoint y: 373, endPoint x: 433, endPoint y: 477, distance: 112.0
click at [433, 477] on ul "Set up a tracked keyword search to be notified when a keyword is mentioned Brow…" at bounding box center [548, 439] width 478 height 125
click at [433, 484] on li "Share your audience with friends or colleagues" at bounding box center [557, 493] width 460 height 18
drag, startPoint x: 433, startPoint y: 477, endPoint x: 395, endPoint y: 375, distance: 108.7
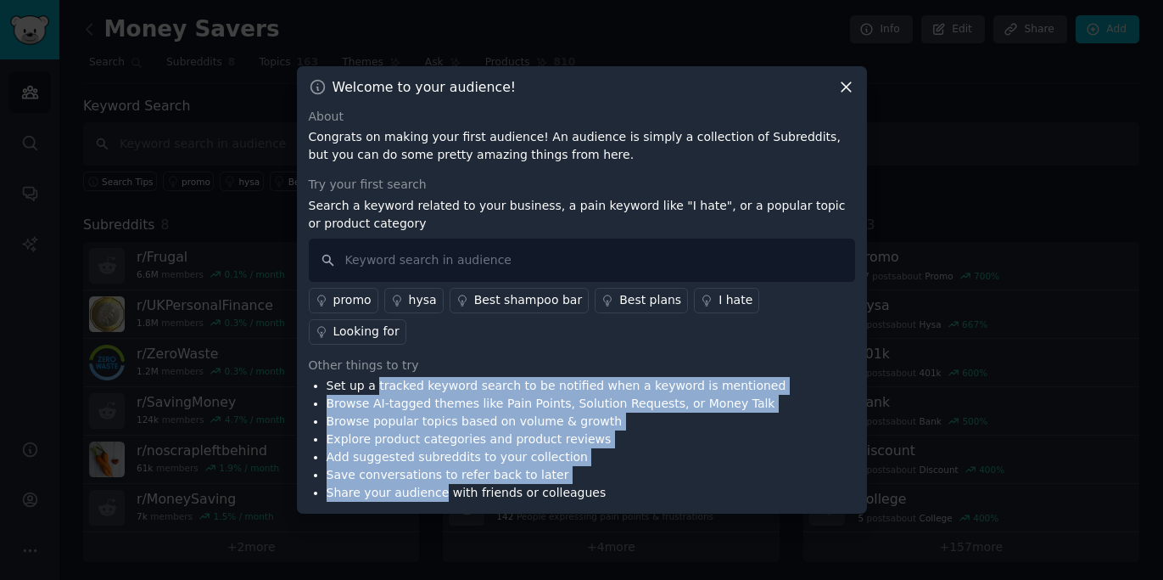
click at [395, 377] on ul "Set up a tracked keyword search to be notified when a keyword is mentioned Brow…" at bounding box center [548, 439] width 478 height 125
click at [395, 377] on li "Set up a tracked keyword search to be notified when a keyword is mentioned" at bounding box center [557, 386] width 460 height 18
drag, startPoint x: 395, startPoint y: 375, endPoint x: 433, endPoint y: 468, distance: 100.1
click at [433, 468] on ul "Set up a tracked keyword search to be notified when a keyword is mentioned Brow…" at bounding box center [548, 439] width 478 height 125
click at [433, 484] on li "Share your audience with friends or colleagues" at bounding box center [557, 493] width 460 height 18
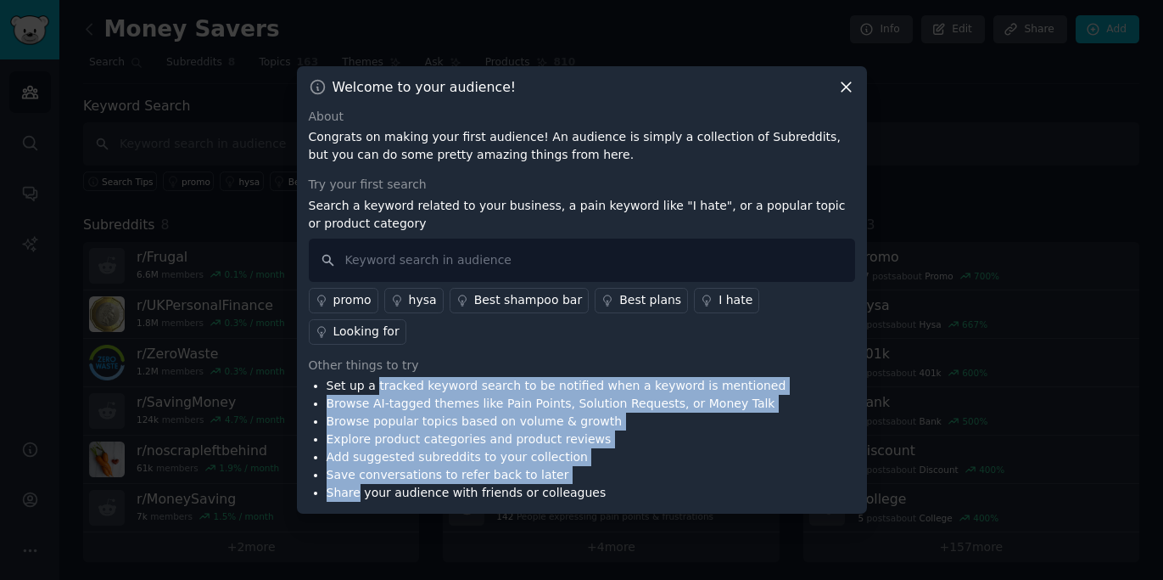
drag, startPoint x: 433, startPoint y: 468, endPoint x: 410, endPoint y: 367, distance: 103.5
click at [410, 377] on ul "Set up a tracked keyword search to be notified when a keyword is mentioned Brow…" at bounding box center [548, 439] width 478 height 125
click at [410, 377] on li "Set up a tracked keyword search to be notified when a keyword is mentioned" at bounding box center [557, 386] width 460 height 18
drag, startPoint x: 410, startPoint y: 367, endPoint x: 480, endPoint y: 475, distance: 129.4
click at [480, 475] on ul "Set up a tracked keyword search to be notified when a keyword is mentioned Brow…" at bounding box center [548, 439] width 478 height 125
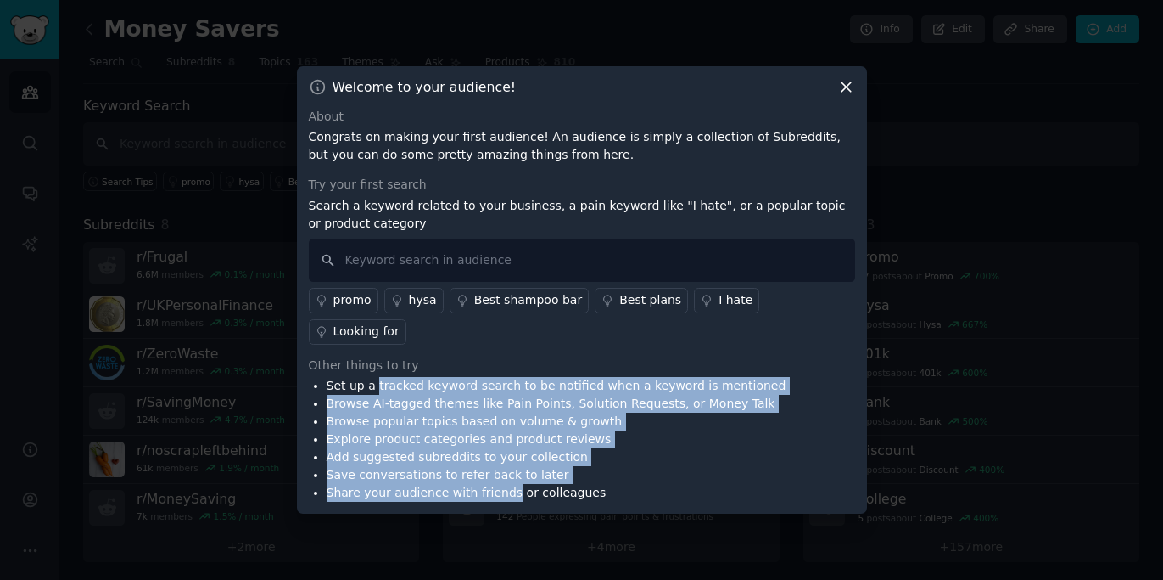
click at [480, 484] on li "Share your audience with friends or colleagues" at bounding box center [557, 493] width 460 height 18
drag, startPoint x: 480, startPoint y: 475, endPoint x: 412, endPoint y: 369, distance: 125.9
click at [412, 377] on ul "Set up a tracked keyword search to be notified when a keyword is mentioned Brow…" at bounding box center [548, 439] width 478 height 125
click at [412, 377] on li "Set up a tracked keyword search to be notified when a keyword is mentioned" at bounding box center [557, 386] width 460 height 18
drag, startPoint x: 412, startPoint y: 369, endPoint x: 449, endPoint y: 469, distance: 106.6
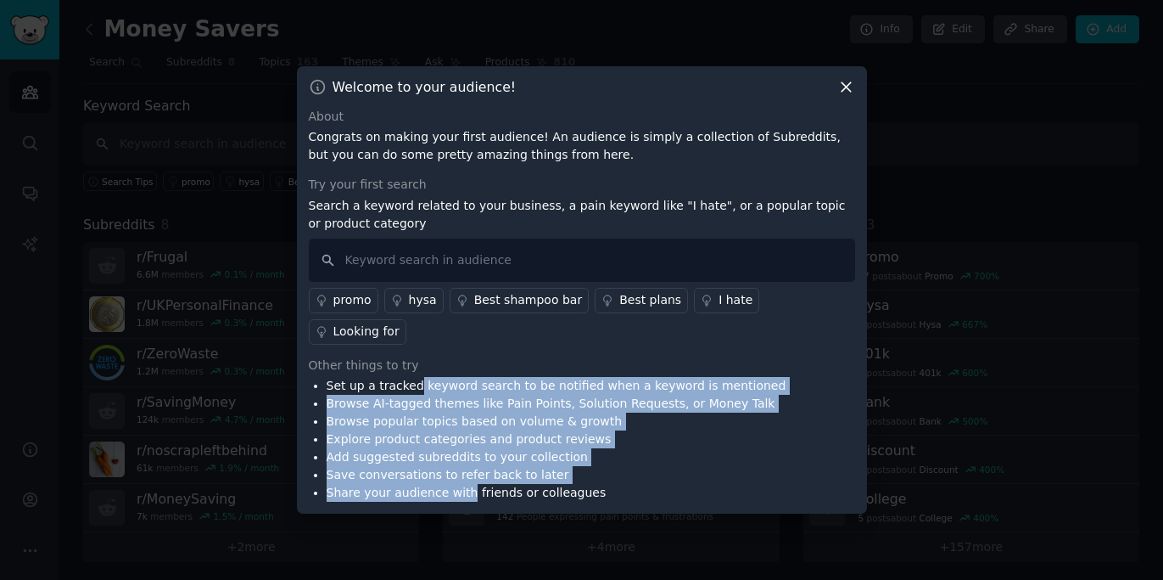
click at [449, 469] on ul "Set up a tracked keyword search to be notified when a keyword is mentioned Brow…" at bounding box center [548, 439] width 478 height 125
click at [449, 484] on li "Share your audience with friends or colleagues" at bounding box center [557, 493] width 460 height 18
drag, startPoint x: 449, startPoint y: 469, endPoint x: 397, endPoint y: 377, distance: 106.0
click at [397, 377] on ul "Set up a tracked keyword search to be notified when a keyword is mentioned Brow…" at bounding box center [548, 439] width 478 height 125
click at [397, 377] on li "Set up a tracked keyword search to be notified when a keyword is mentioned" at bounding box center [557, 386] width 460 height 18
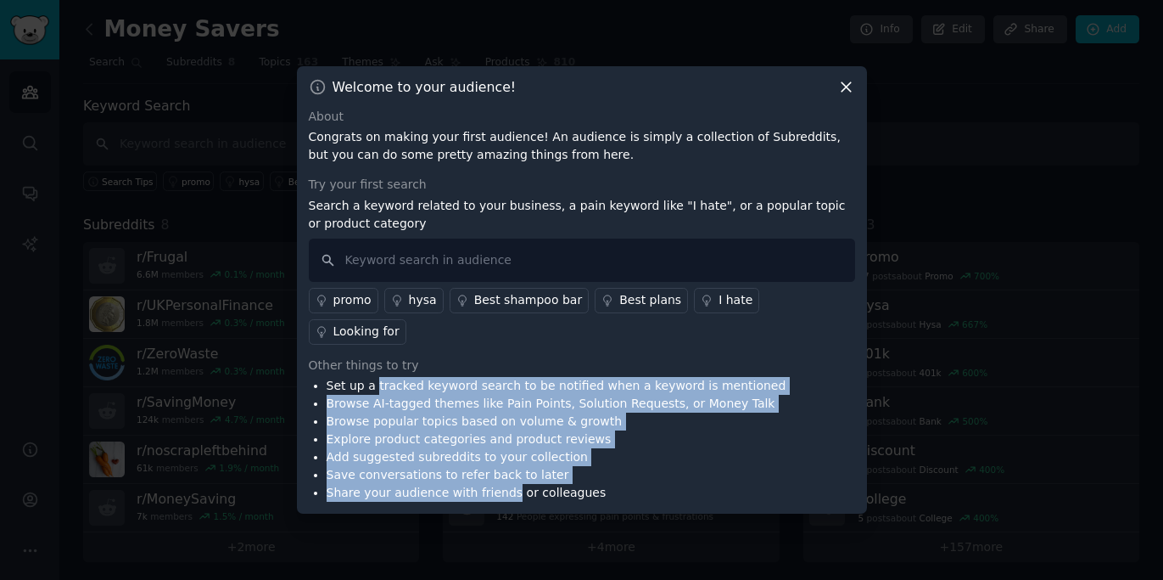
drag, startPoint x: 397, startPoint y: 377, endPoint x: 469, endPoint y: 470, distance: 118.0
click at [469, 470] on ul "Set up a tracked keyword search to be notified when a keyword is mentioned Brow…" at bounding box center [548, 439] width 478 height 125
click at [469, 484] on li "Share your audience with friends or colleagues" at bounding box center [557, 493] width 460 height 18
drag, startPoint x: 469, startPoint y: 470, endPoint x: 408, endPoint y: 369, distance: 118.0
click at [408, 377] on ul "Set up a tracked keyword search to be notified when a keyword is mentioned Brow…" at bounding box center [548, 439] width 478 height 125
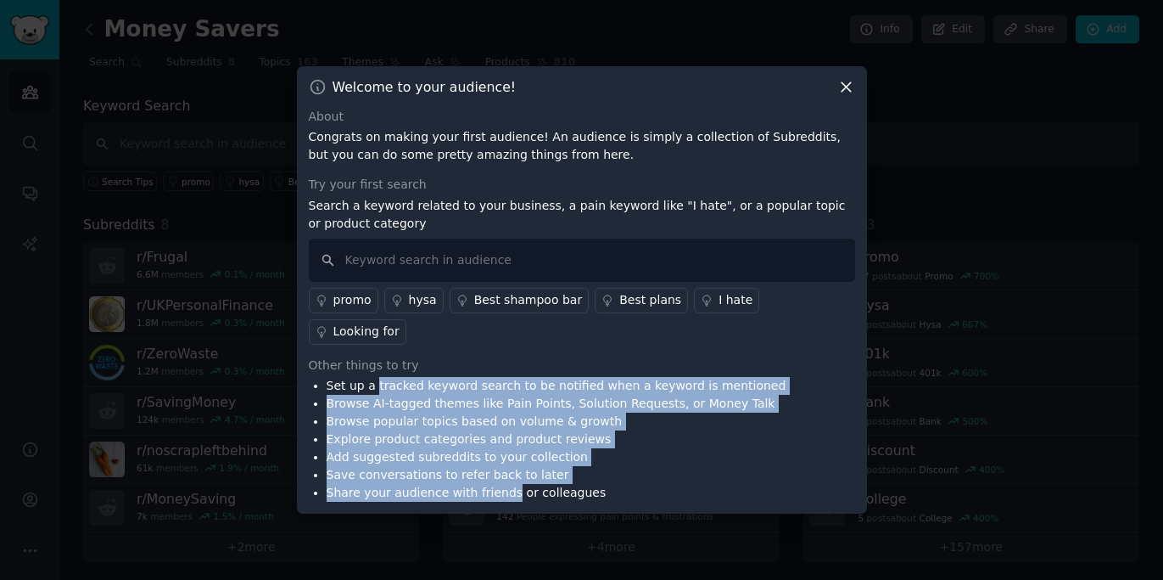
click at [408, 377] on li "Set up a tracked keyword search to be notified when a keyword is mentioned" at bounding box center [557, 386] width 460 height 18
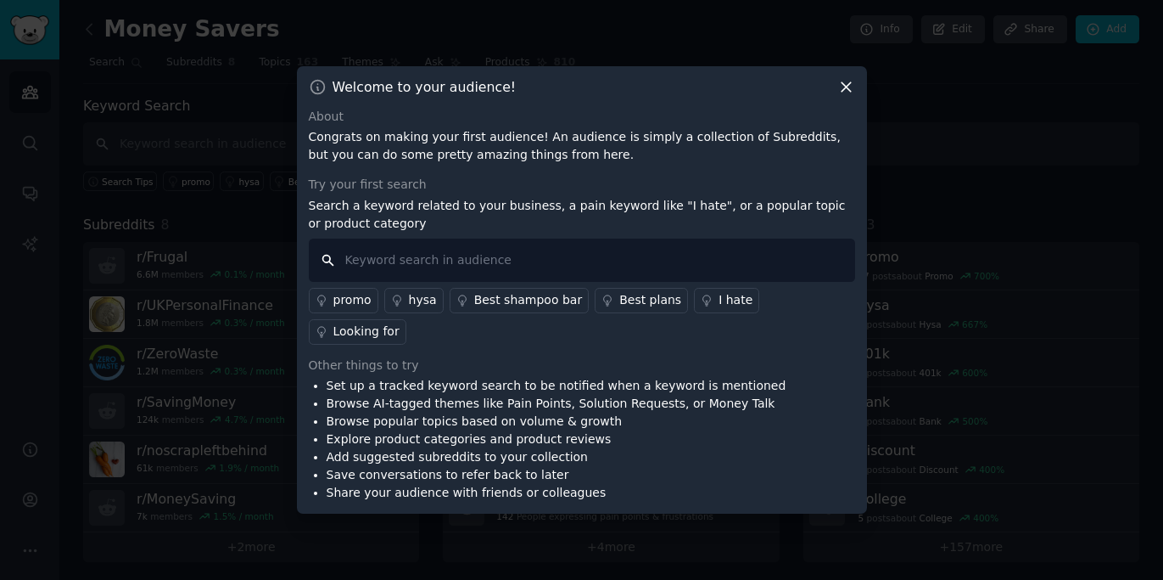
click at [421, 278] on input "text" at bounding box center [582, 259] width 546 height 43
type input "t"
type input "Too good to go"
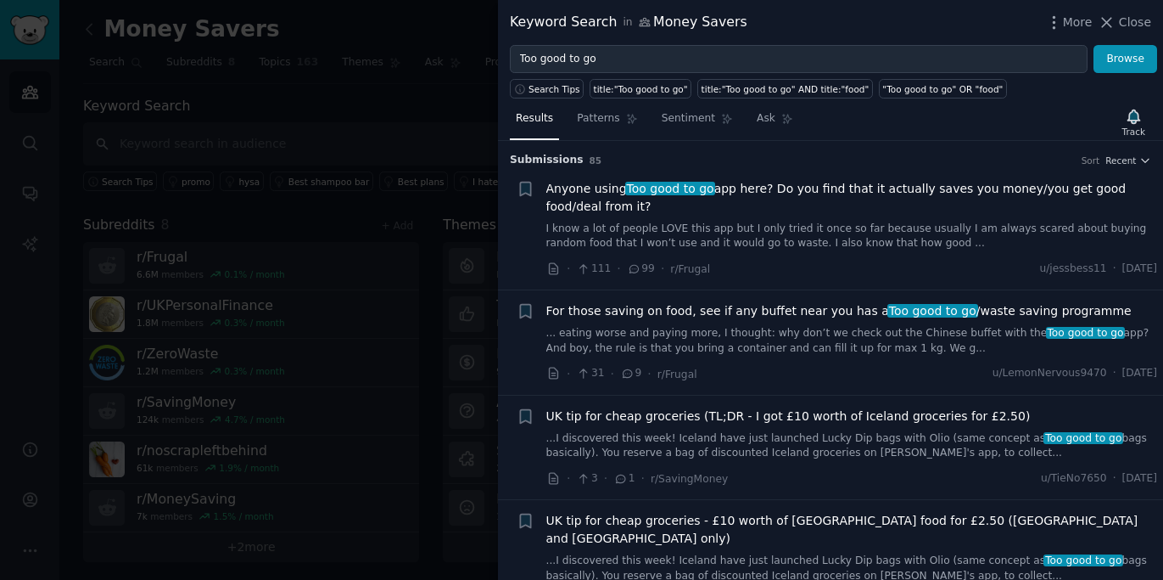
click at [733, 230] on link "I know a lot of people LOVE this app but I only tried it once so far because us…" at bounding box center [852, 236] width 612 height 30
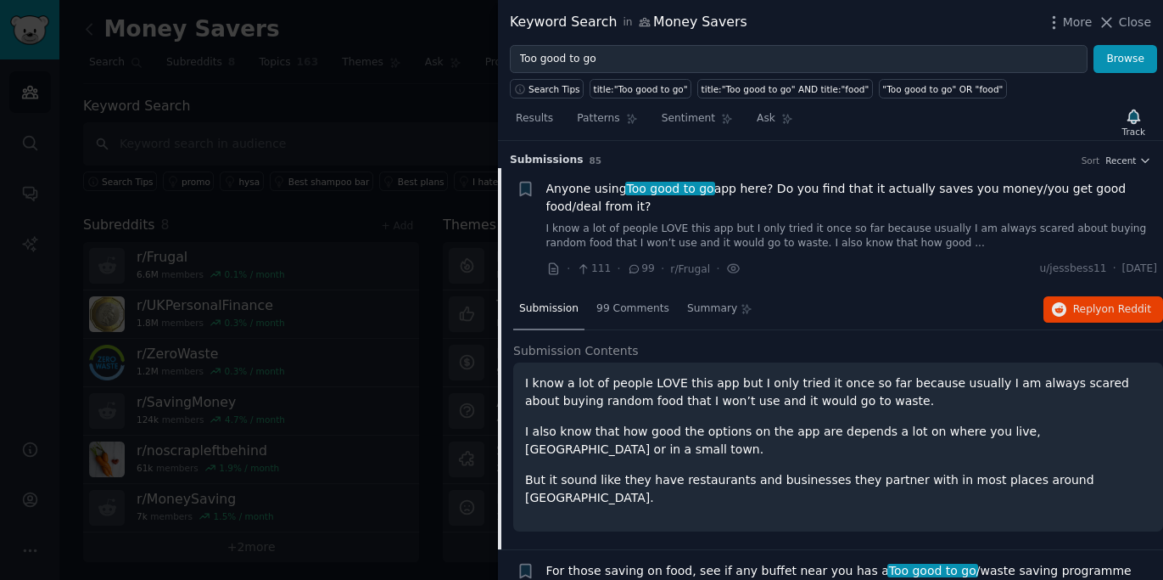
scroll to position [26, 0]
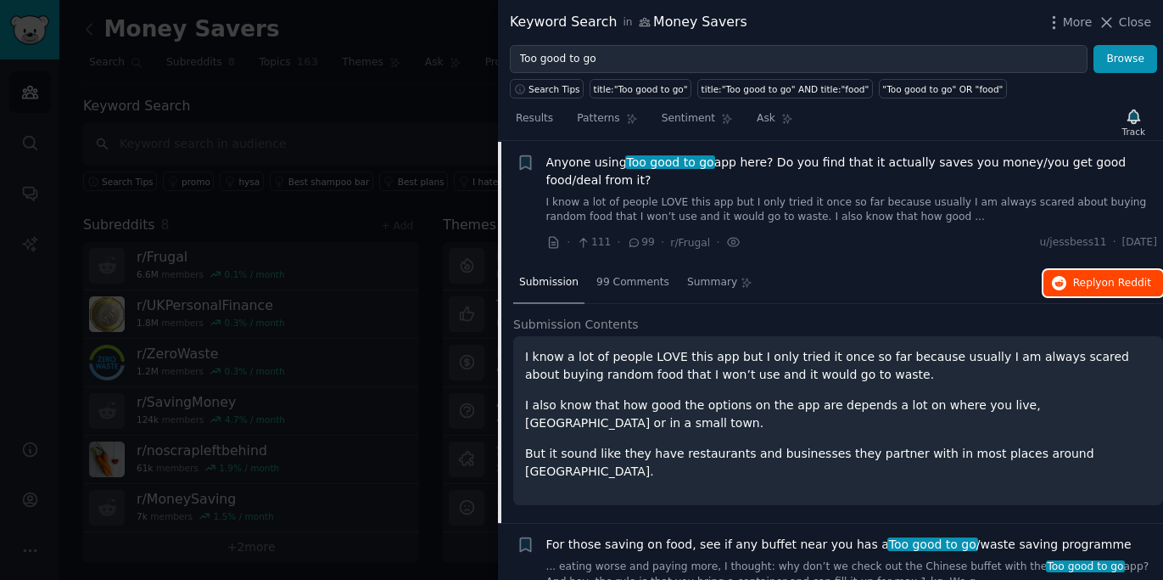
click at [1096, 278] on span "Reply on Reddit" at bounding box center [1112, 283] width 78 height 15
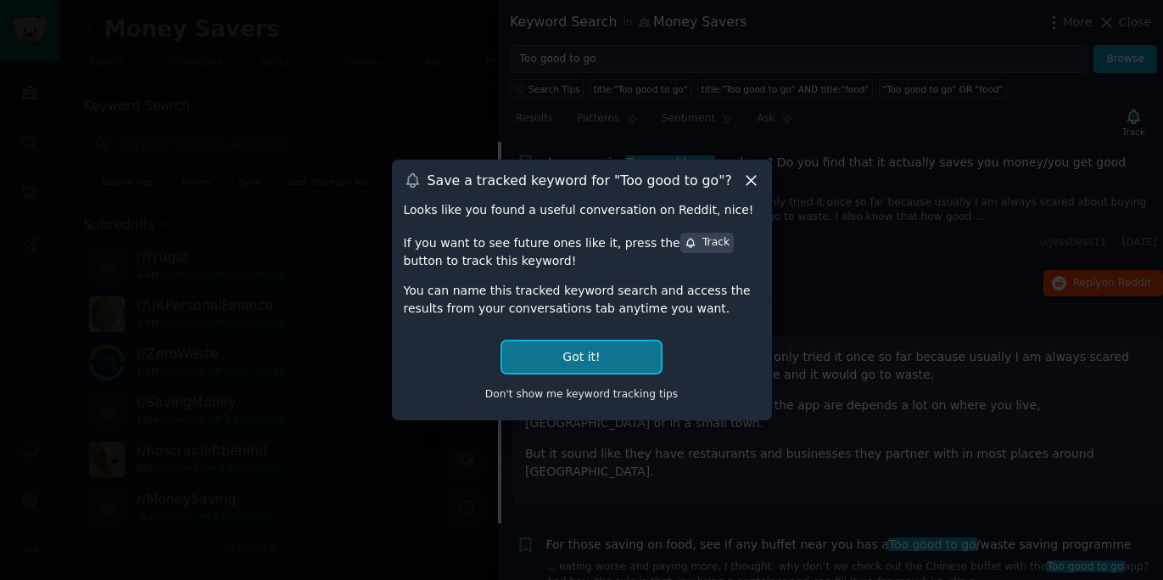
click at [600, 353] on button "Got it!" at bounding box center [581, 356] width 158 height 31
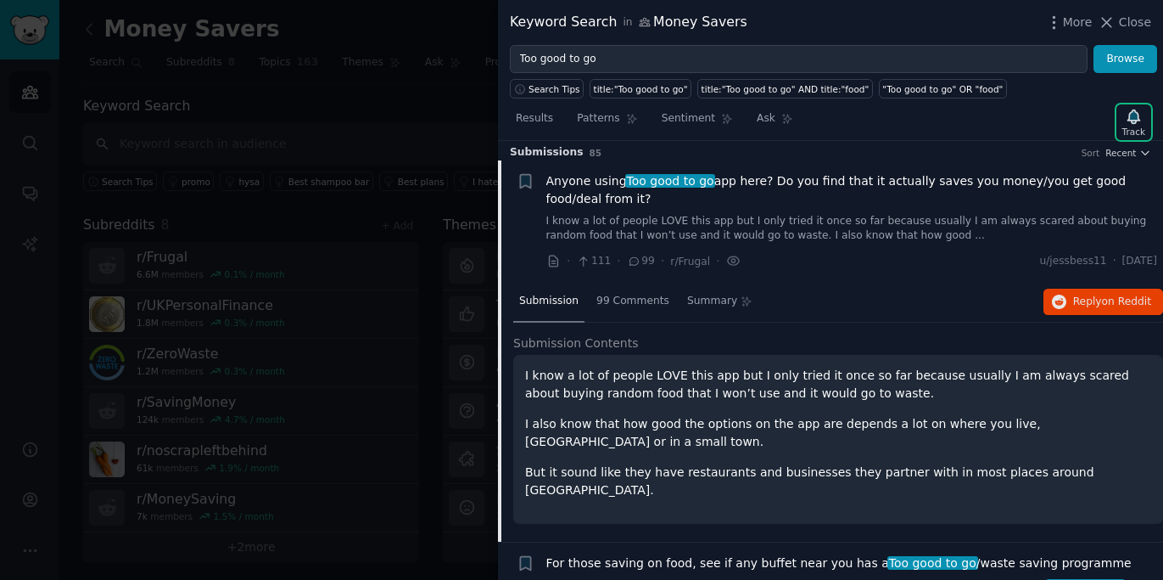
scroll to position [0, 0]
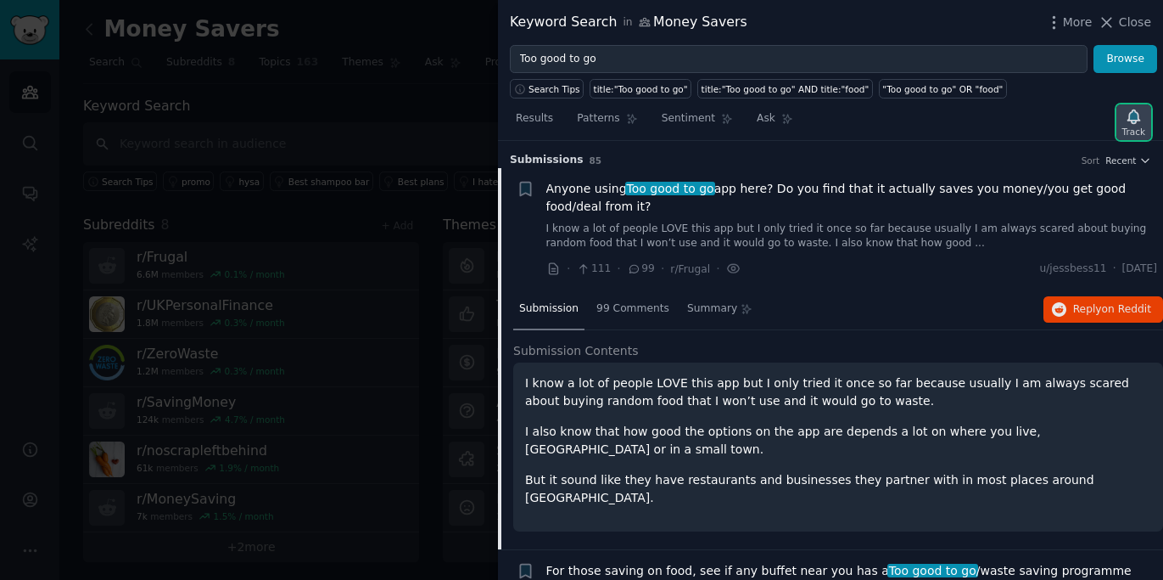
click at [1134, 122] on icon "button" at bounding box center [1134, 116] width 12 height 14
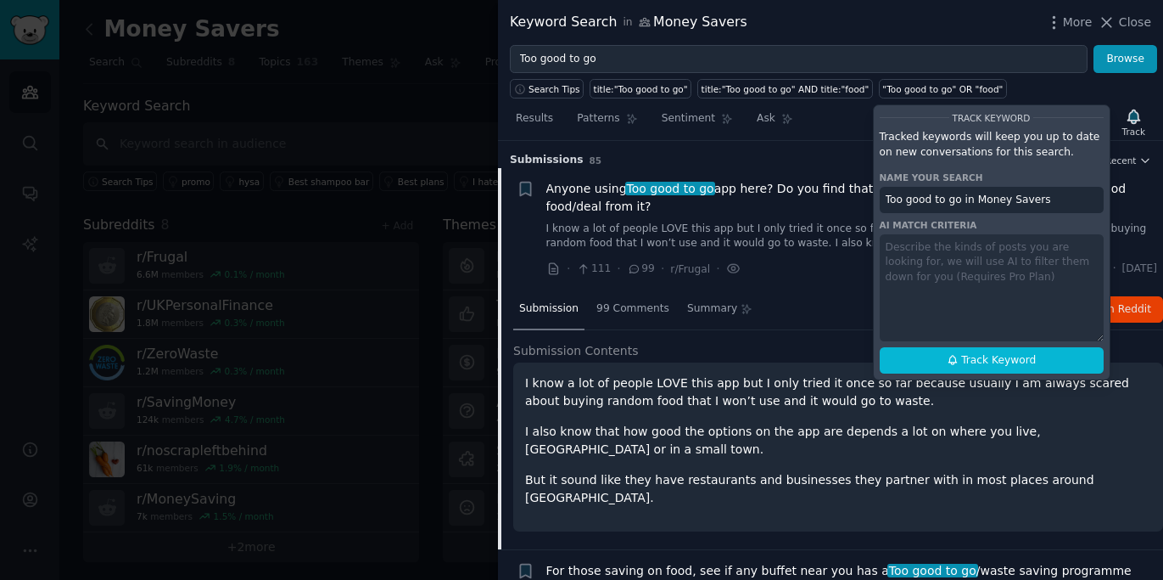
click at [996, 270] on div "Track Keyword Tracked keywords will keep you up to date on new conversations fo…" at bounding box center [992, 242] width 238 height 276
click at [1028, 240] on div "Track Keyword Tracked keywords will keep you up to date on new conversations fo…" at bounding box center [992, 242] width 238 height 276
click at [1024, 353] on span "Track Keyword" at bounding box center [998, 360] width 75 height 15
type input "Too good to go in Money Savers"
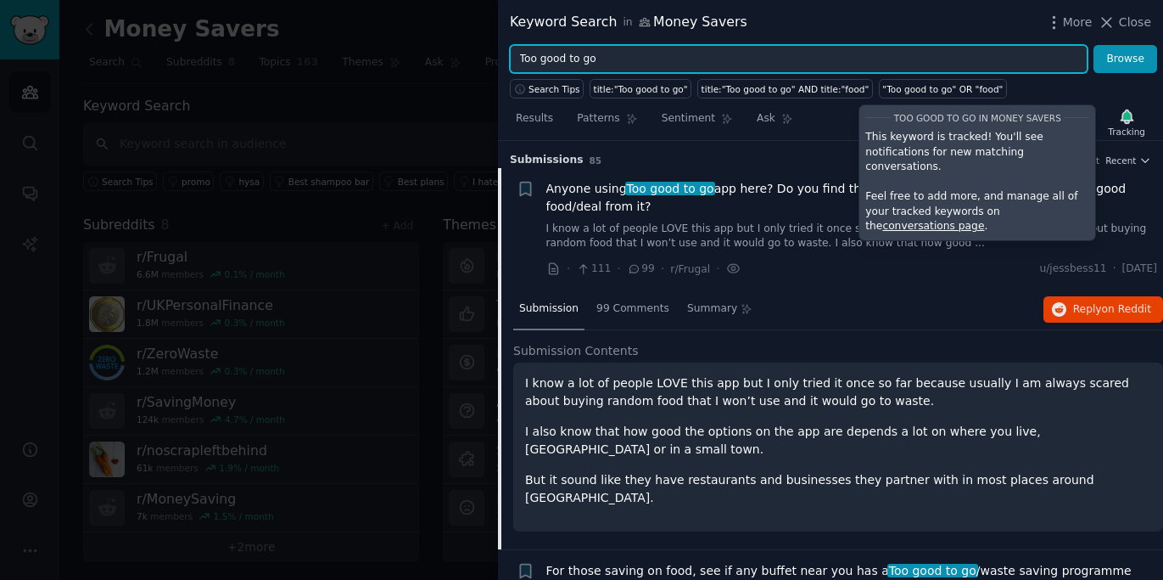
click at [717, 56] on input "Too good to go" at bounding box center [799, 59] width 578 height 29
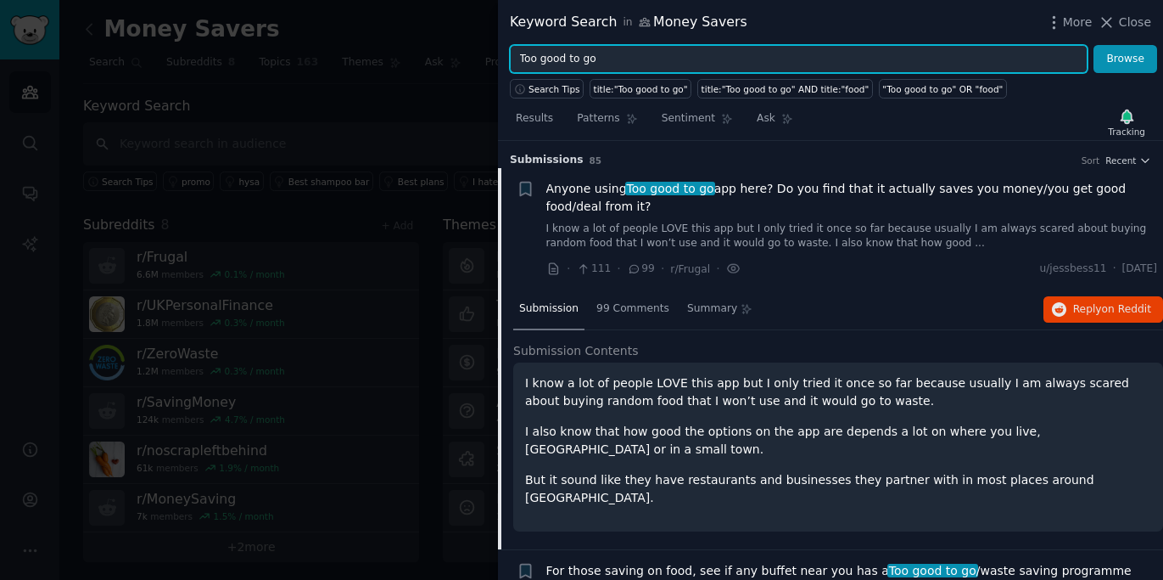
click at [717, 56] on input "Too good to go" at bounding box center [799, 59] width 578 height 29
click at [1094, 45] on button "Browse" at bounding box center [1126, 59] width 64 height 29
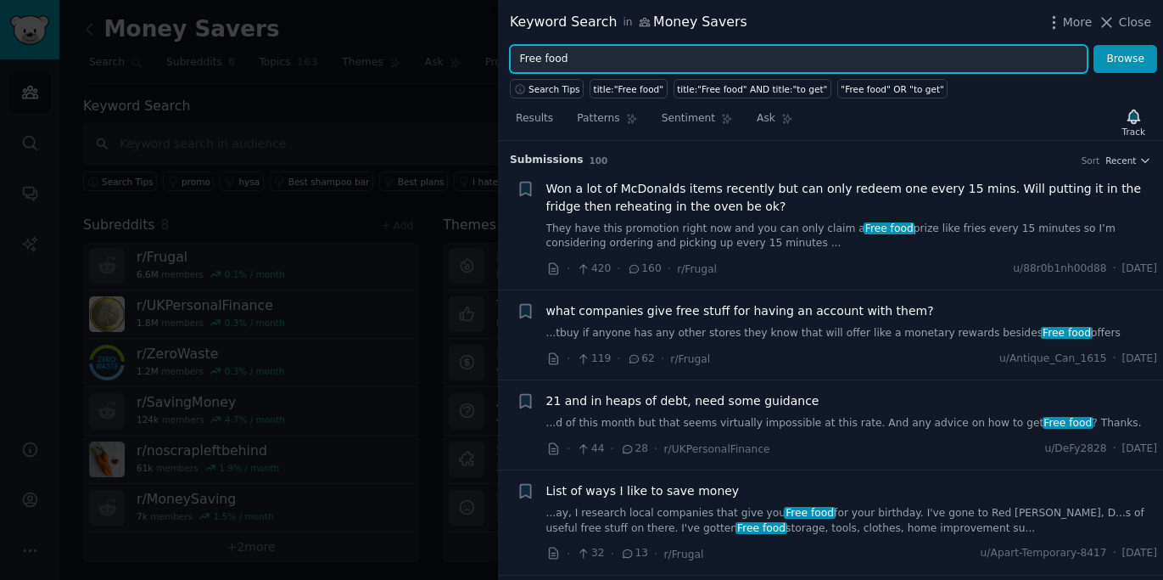
click at [520, 59] on input "Free food" at bounding box center [799, 59] width 578 height 29
click at [591, 57] on input ""Free food" at bounding box center [799, 59] width 578 height 29
type input ""Free food""
click at [1094, 45] on button "Browse" at bounding box center [1126, 59] width 64 height 29
click at [1117, 123] on div "Track" at bounding box center [1134, 122] width 35 height 36
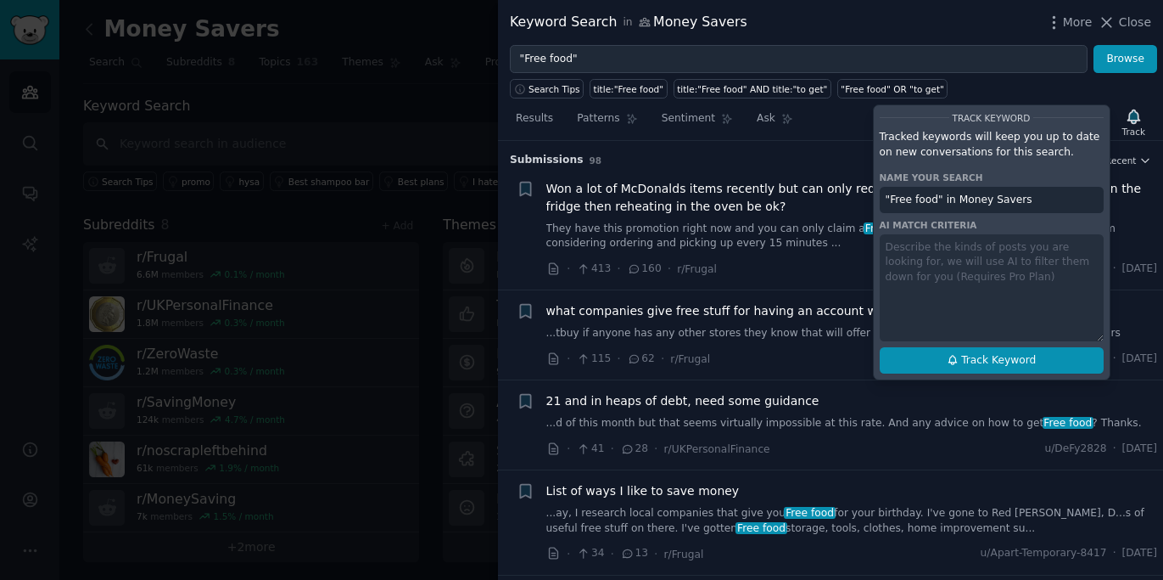
click at [1019, 365] on span "Track Keyword" at bounding box center [998, 360] width 75 height 15
type input ""Free food" in Money Savers"
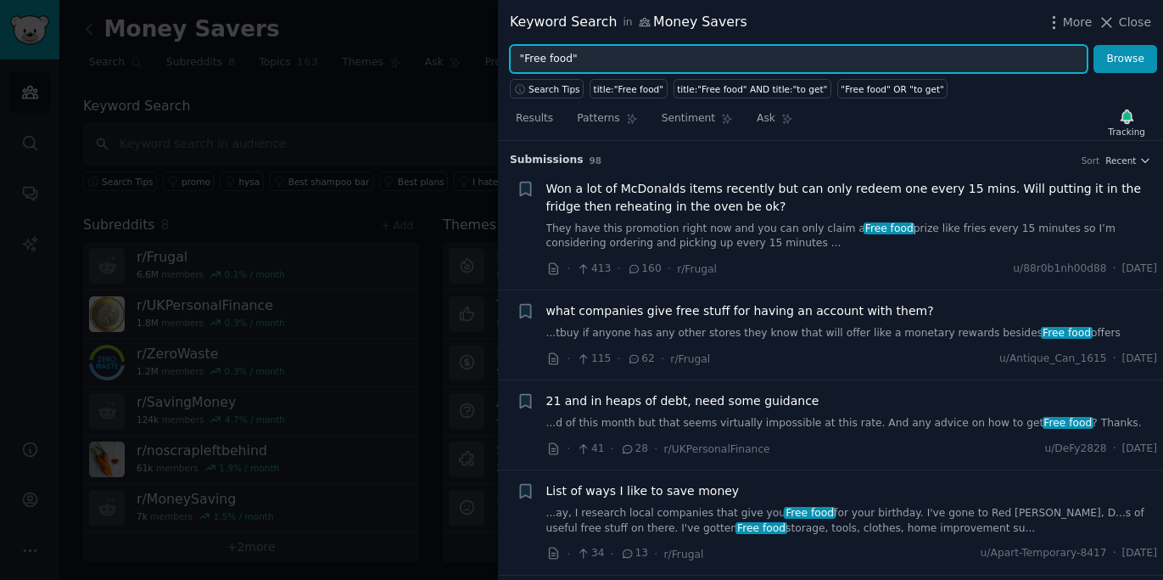
click at [644, 67] on input ""Free food"" at bounding box center [799, 59] width 578 height 29
click at [643, 67] on input ""Free food"" at bounding box center [799, 59] width 578 height 29
type input """
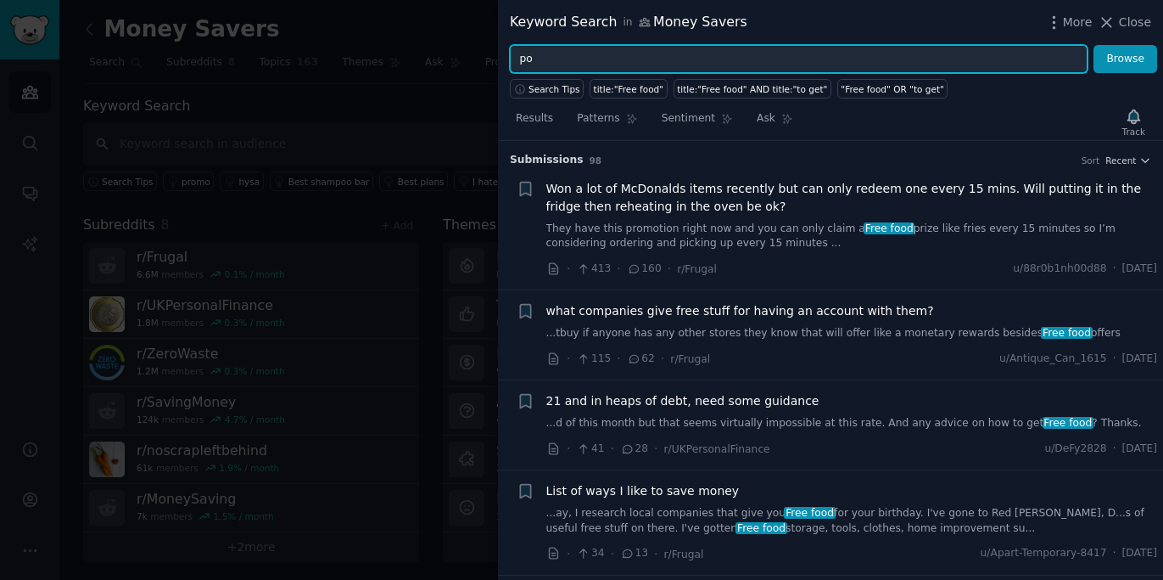
type input "p"
click at [1094, 45] on button "Browse" at bounding box center [1126, 59] width 64 height 29
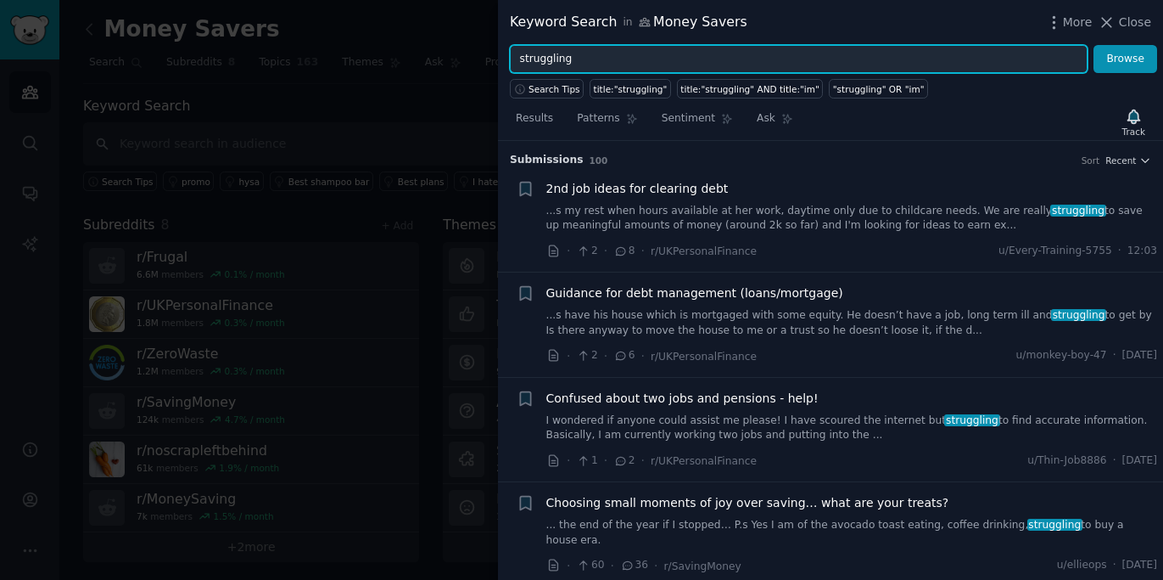
click at [521, 58] on input "struggling" at bounding box center [799, 59] width 578 height 29
click at [574, 56] on input ""struggling" at bounding box center [799, 59] width 578 height 29
click at [1094, 45] on button "Browse" at bounding box center [1126, 59] width 64 height 29
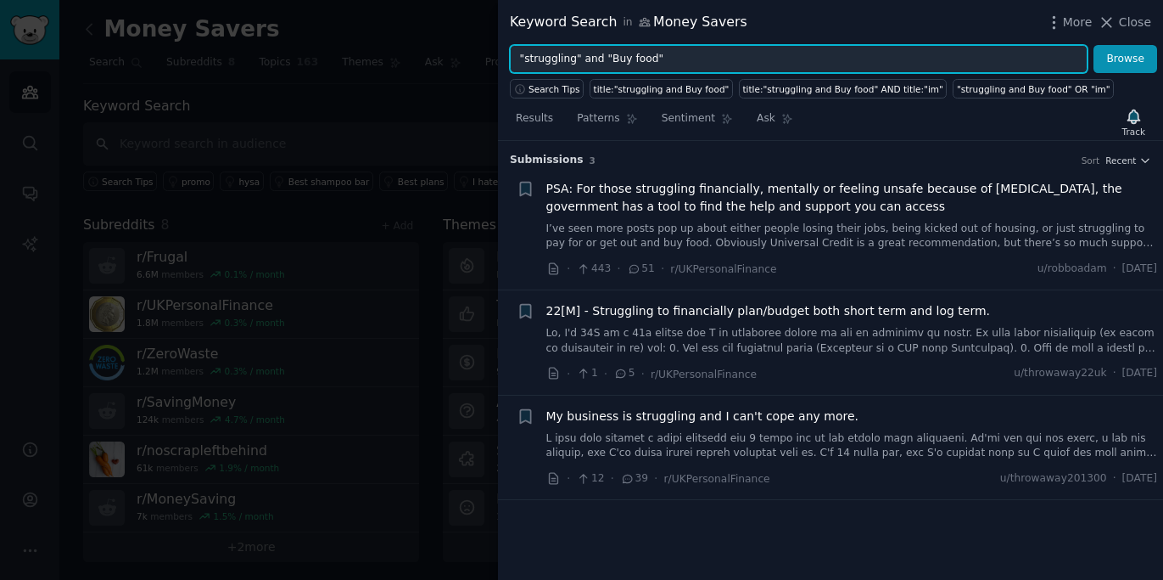
drag, startPoint x: 706, startPoint y: 53, endPoint x: 490, endPoint y: 36, distance: 217.0
click at [490, 36] on div "Keyword Search in Money Savers More Close "struggling" and "Buy food" Browse Se…" at bounding box center [581, 290] width 1163 height 580
type input """
type input "Can't afford to eat"
click at [1094, 45] on button "Browse" at bounding box center [1126, 59] width 64 height 29
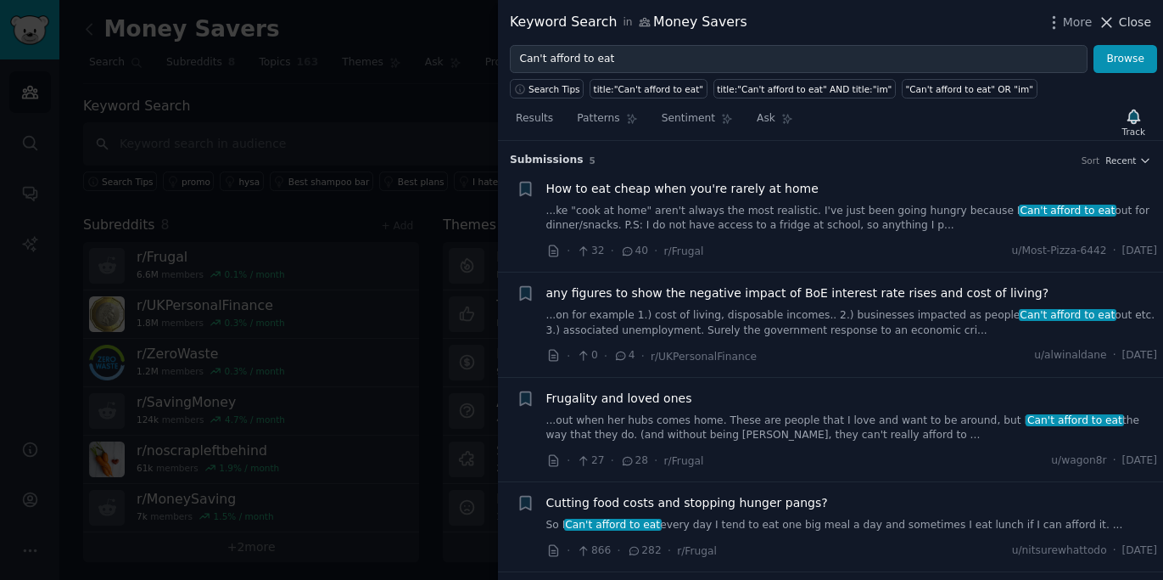
click at [1104, 25] on icon at bounding box center [1107, 22] width 9 height 9
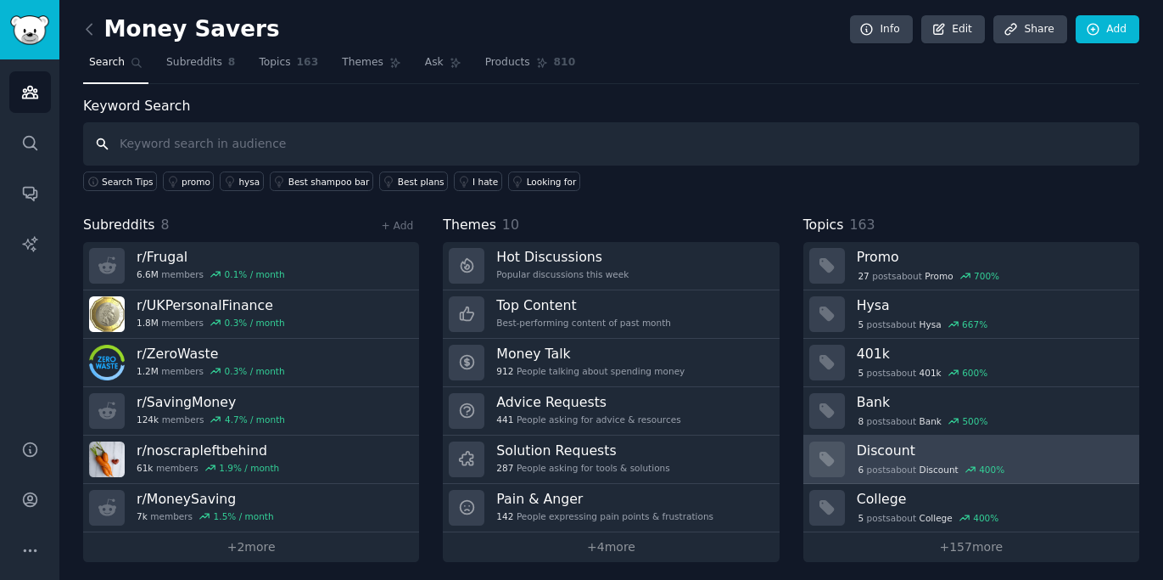
scroll to position [5, 0]
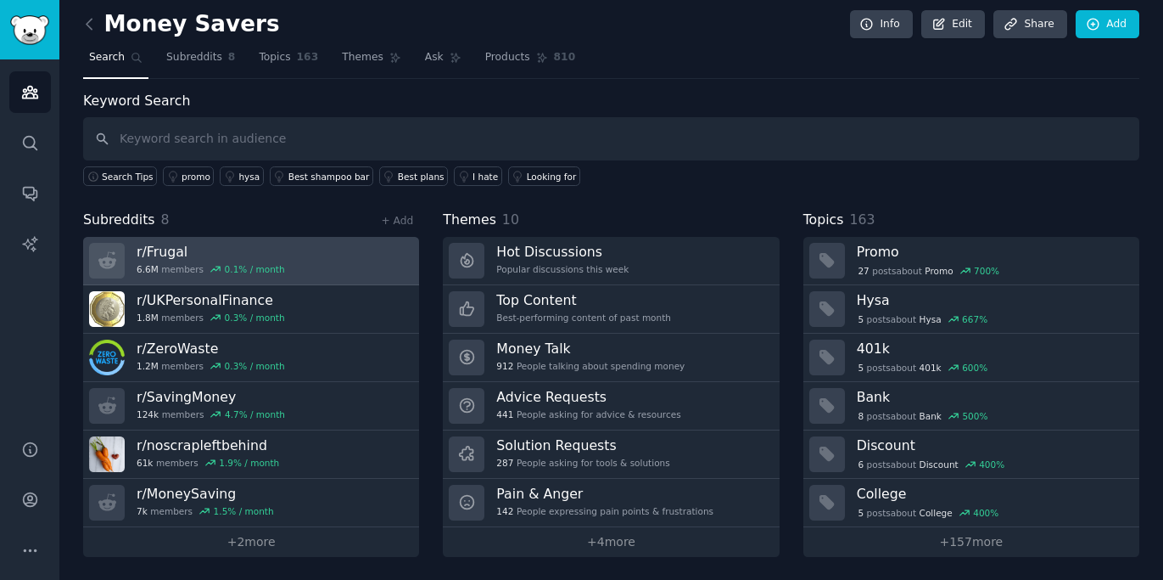
click at [212, 265] on icon at bounding box center [216, 269] width 12 height 12
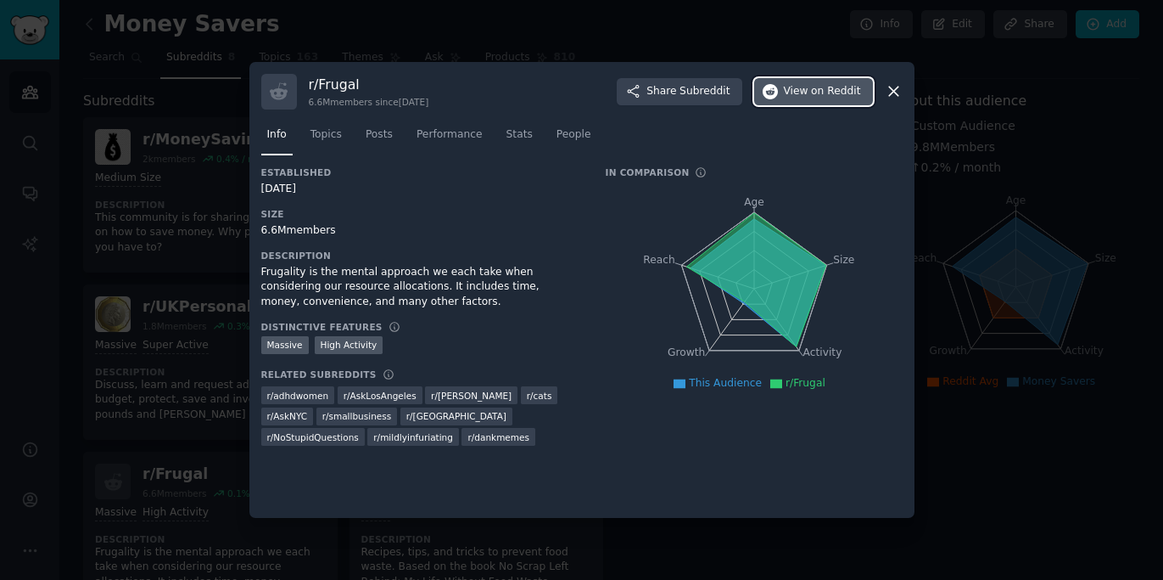
click at [802, 91] on span "View on Reddit" at bounding box center [822, 91] width 77 height 15
